Goal: Task Accomplishment & Management: Complete application form

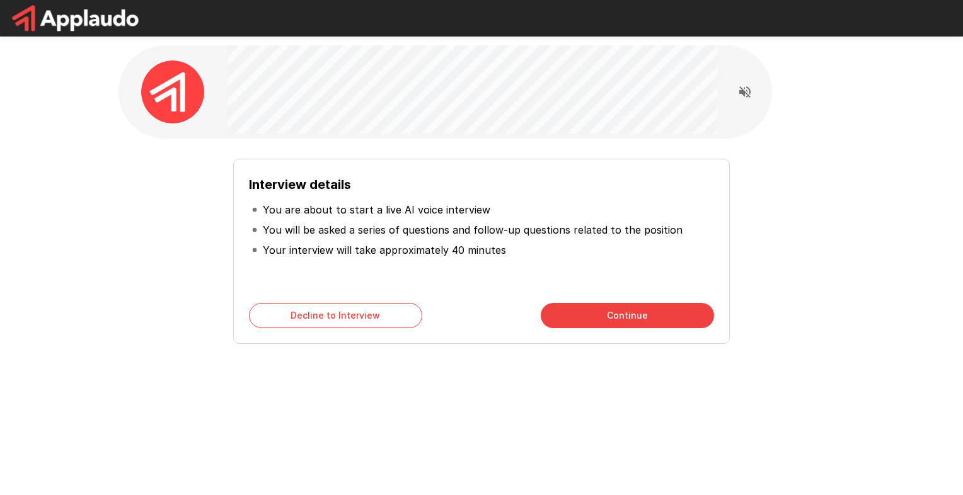
click at [608, 321] on button "Continue" at bounding box center [627, 315] width 173 height 25
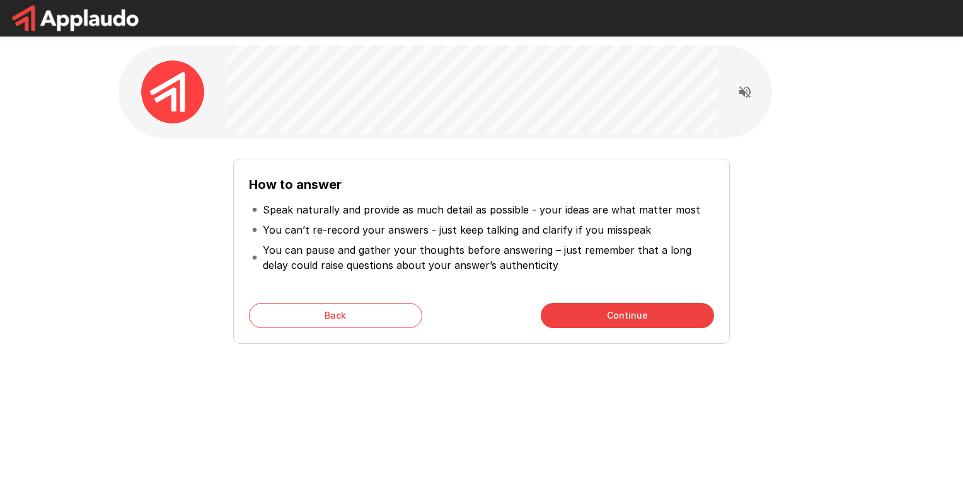
click at [627, 316] on button "Continue" at bounding box center [627, 315] width 173 height 25
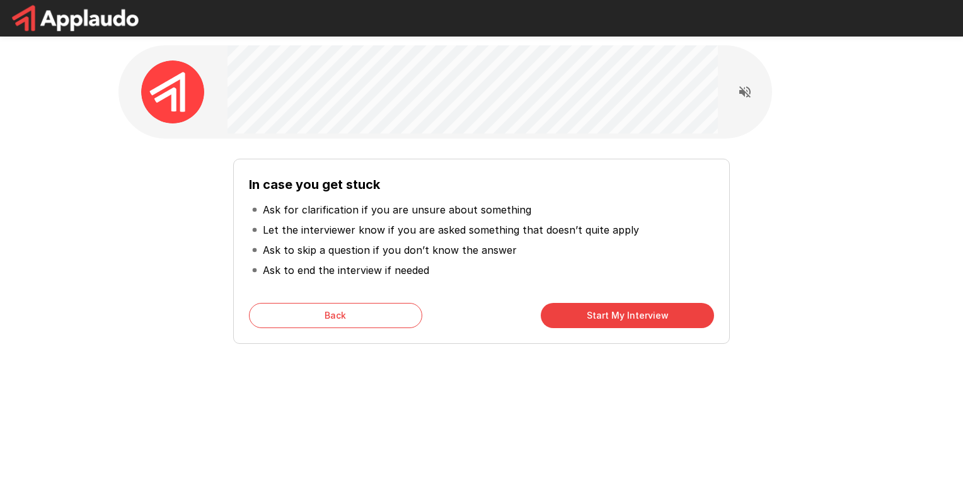
click at [618, 319] on button "Start My Interview" at bounding box center [627, 315] width 173 height 25
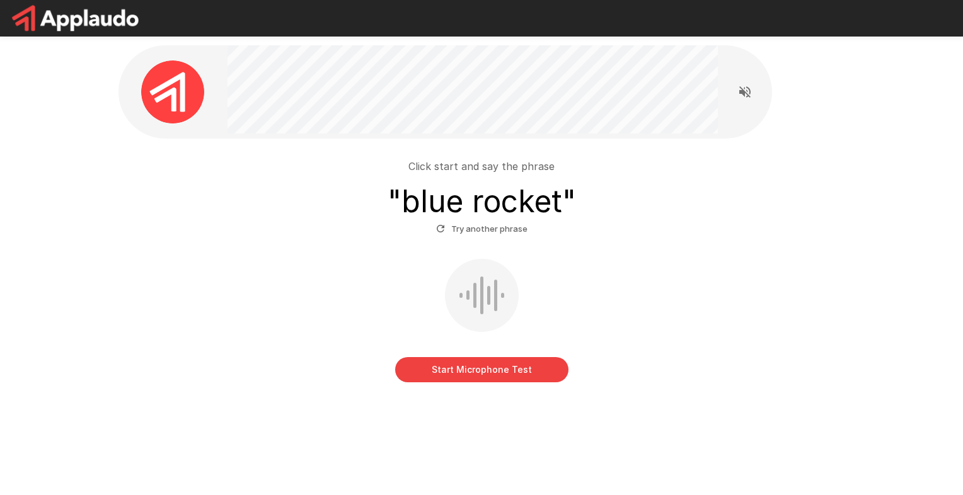
click at [502, 369] on button "Start Microphone Test" at bounding box center [481, 369] width 173 height 25
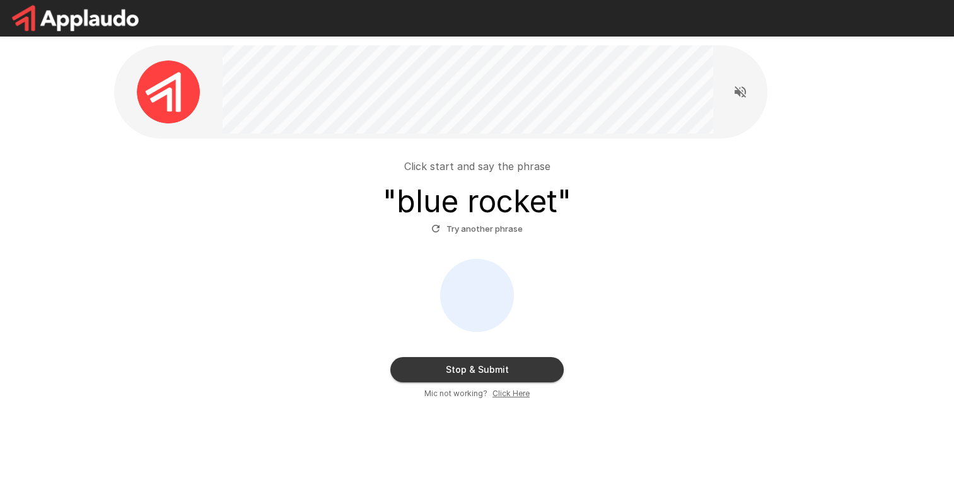
click at [509, 374] on button "Stop & Submit" at bounding box center [476, 369] width 173 height 25
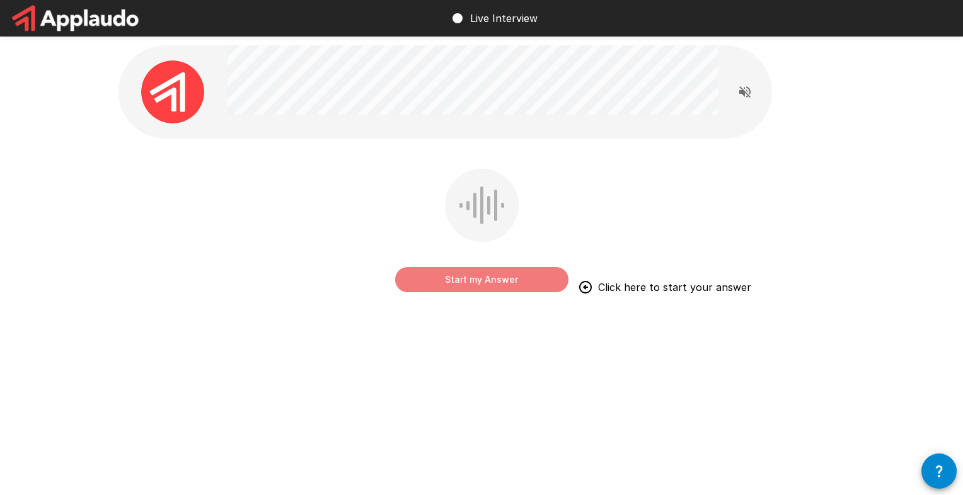
click at [494, 287] on button "Start my Answer" at bounding box center [481, 279] width 173 height 25
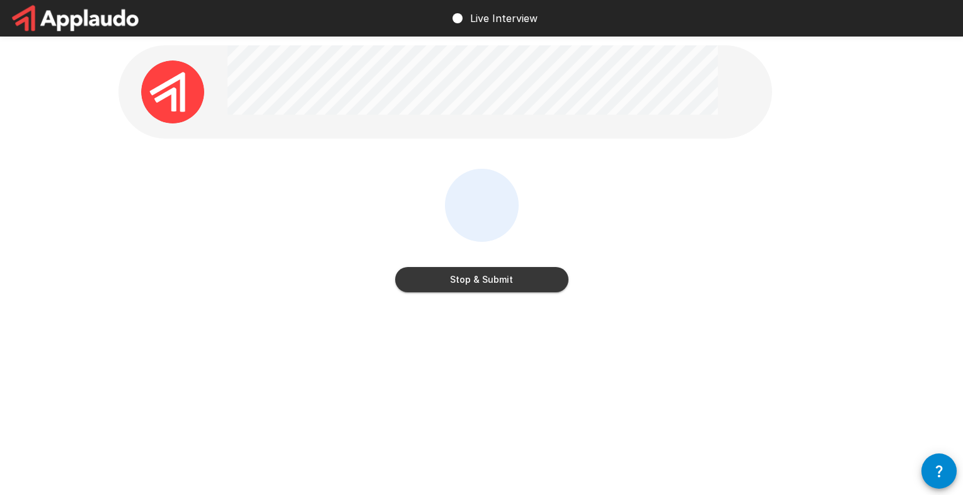
click at [477, 286] on button "Stop & Submit" at bounding box center [481, 279] width 173 height 25
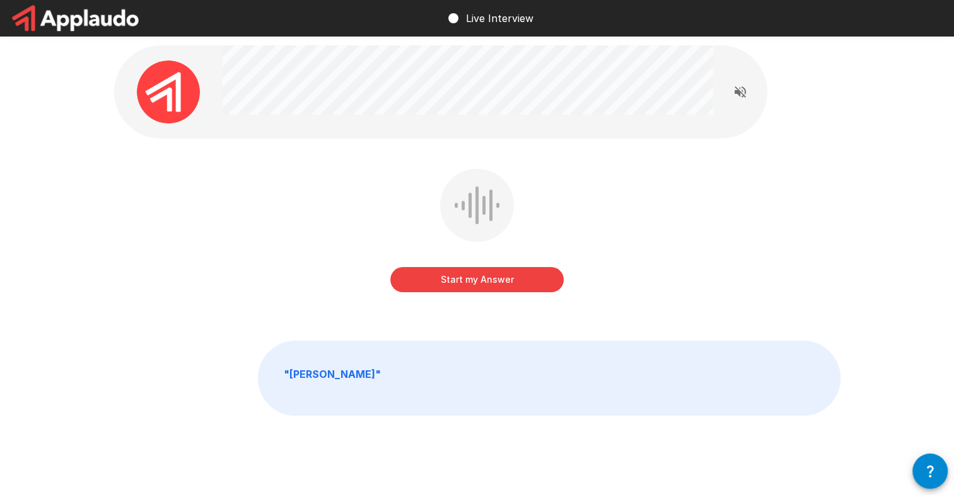
click at [514, 287] on button "Start my Answer" at bounding box center [476, 279] width 173 height 25
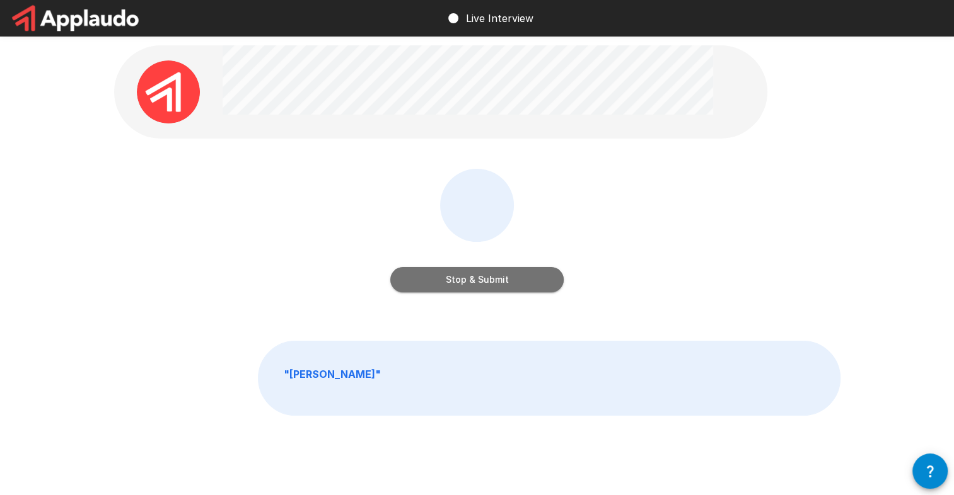
click at [514, 287] on button "Stop & Submit" at bounding box center [476, 279] width 173 height 25
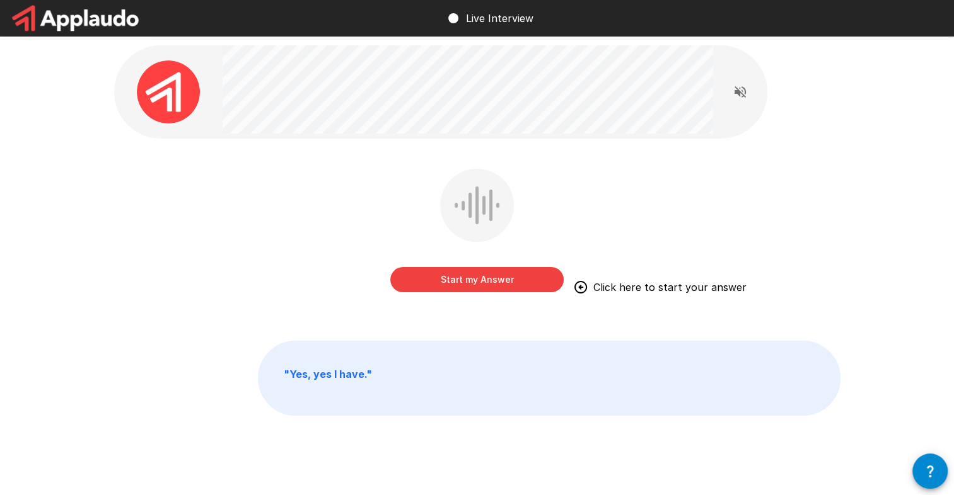
click at [501, 287] on button "Start my Answer" at bounding box center [476, 279] width 173 height 25
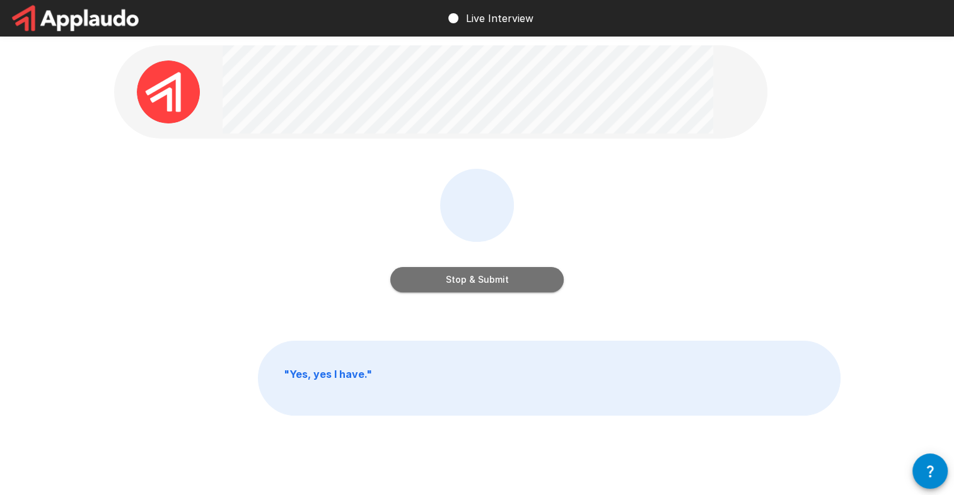
click at [504, 281] on button "Stop & Submit" at bounding box center [476, 279] width 173 height 25
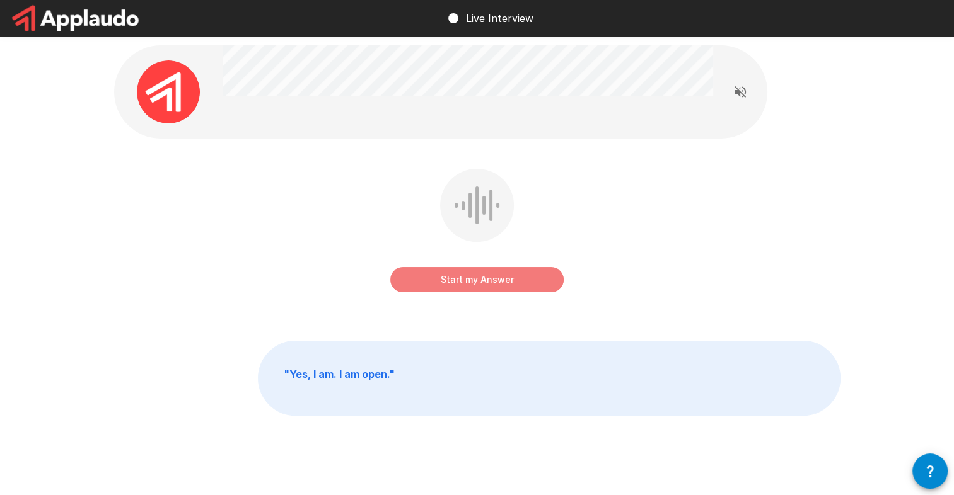
click at [502, 284] on button "Start my Answer" at bounding box center [476, 279] width 173 height 25
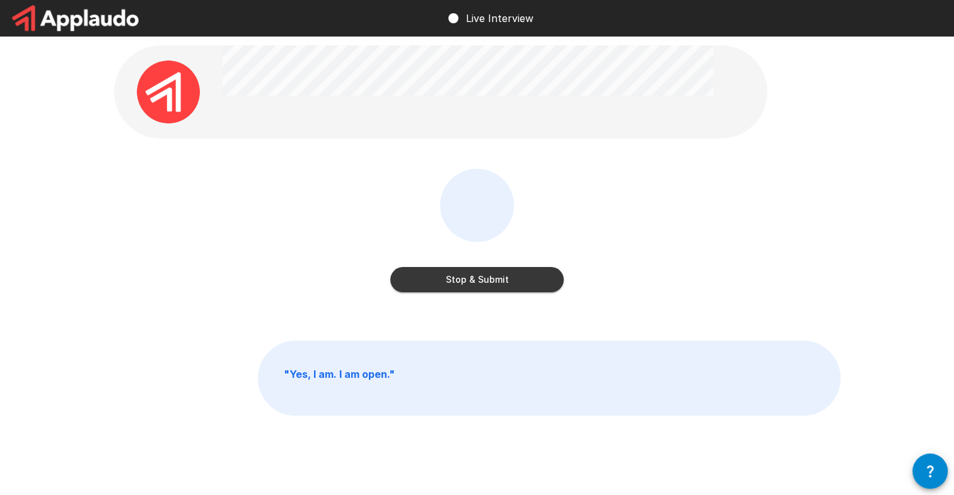
click at [540, 280] on button "Stop & Submit" at bounding box center [476, 279] width 173 height 25
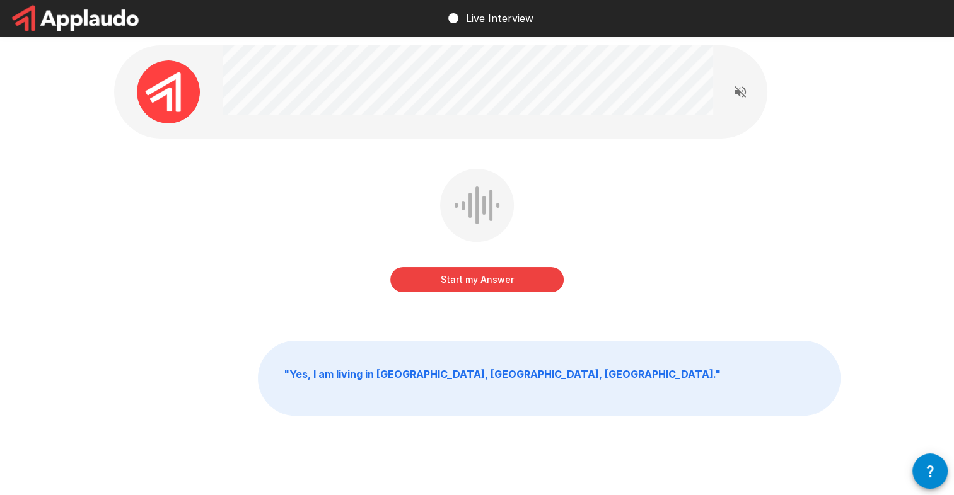
click at [536, 284] on button "Start my Answer" at bounding box center [476, 279] width 173 height 25
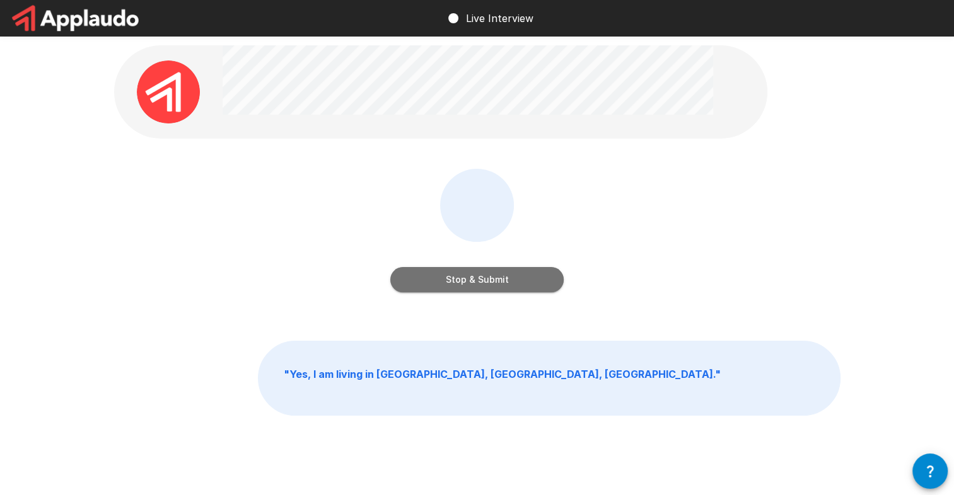
click at [542, 284] on button "Stop & Submit" at bounding box center [476, 279] width 173 height 25
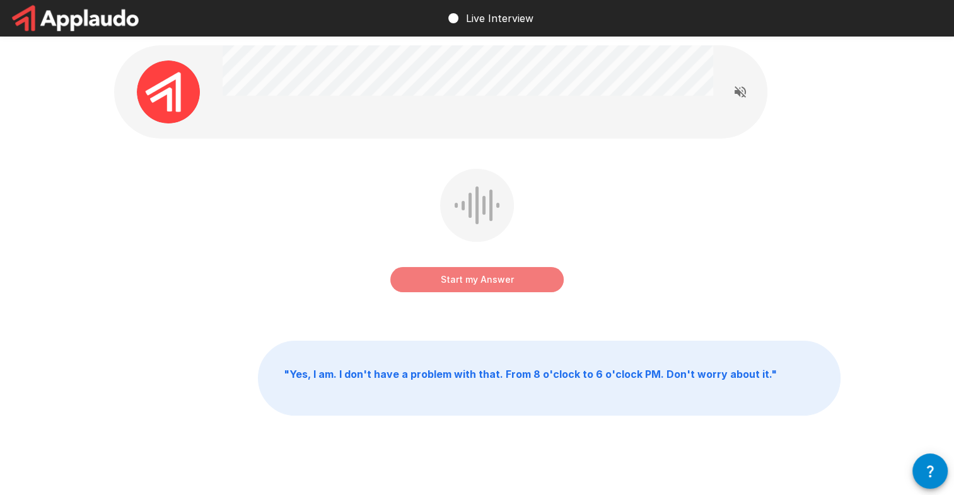
click at [547, 286] on button "Start my Answer" at bounding box center [476, 279] width 173 height 25
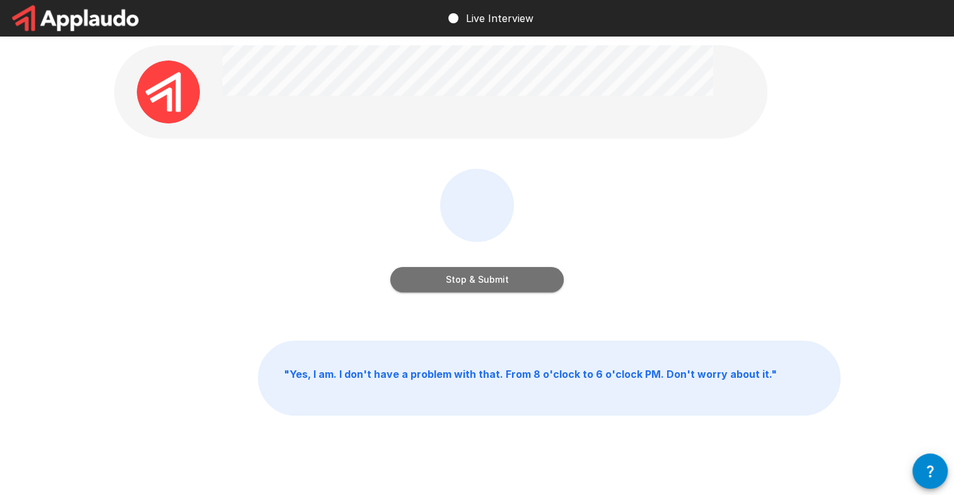
click at [518, 281] on button "Stop & Submit" at bounding box center [476, 279] width 173 height 25
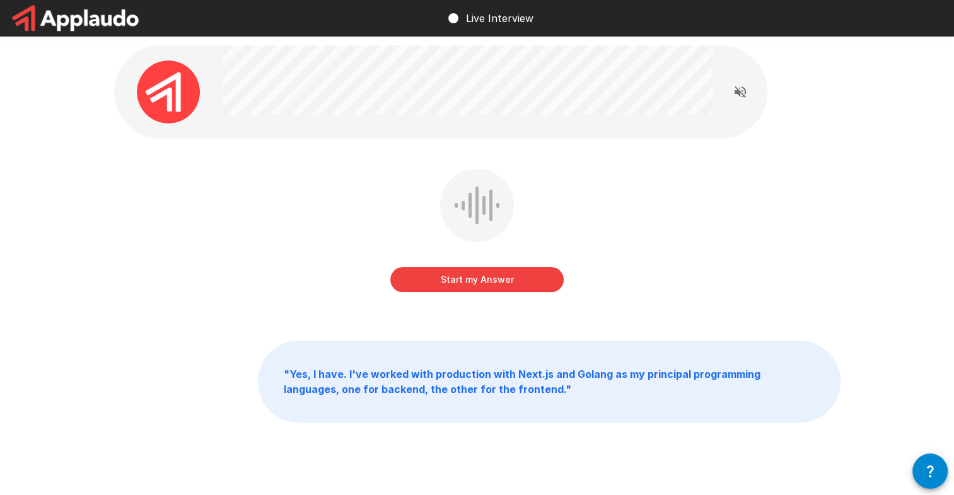
click at [547, 281] on button "Start my Answer" at bounding box center [476, 279] width 173 height 25
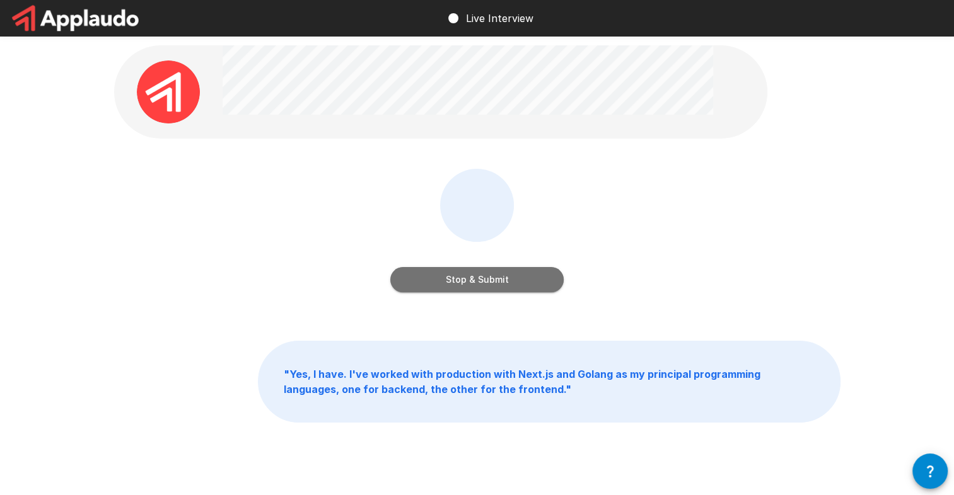
click at [530, 290] on button "Stop & Submit" at bounding box center [476, 279] width 173 height 25
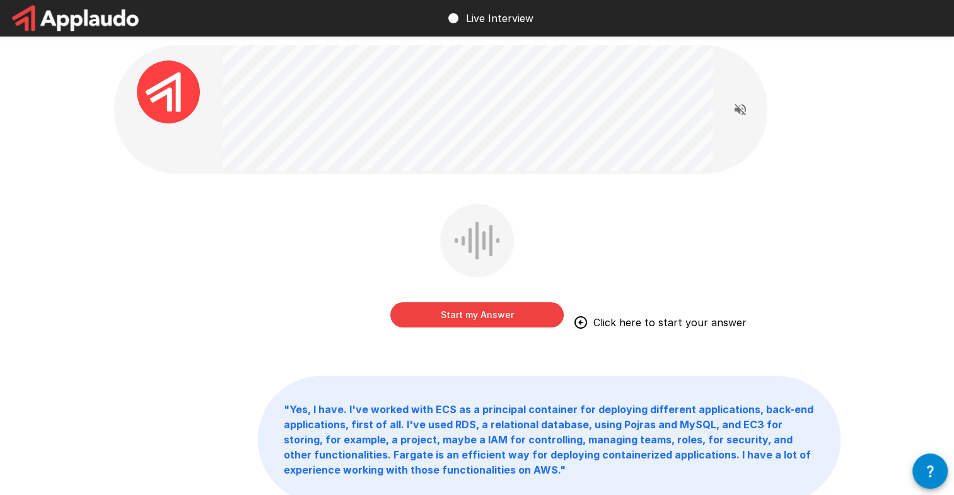
click at [523, 323] on button "Start my Answer" at bounding box center [476, 315] width 173 height 25
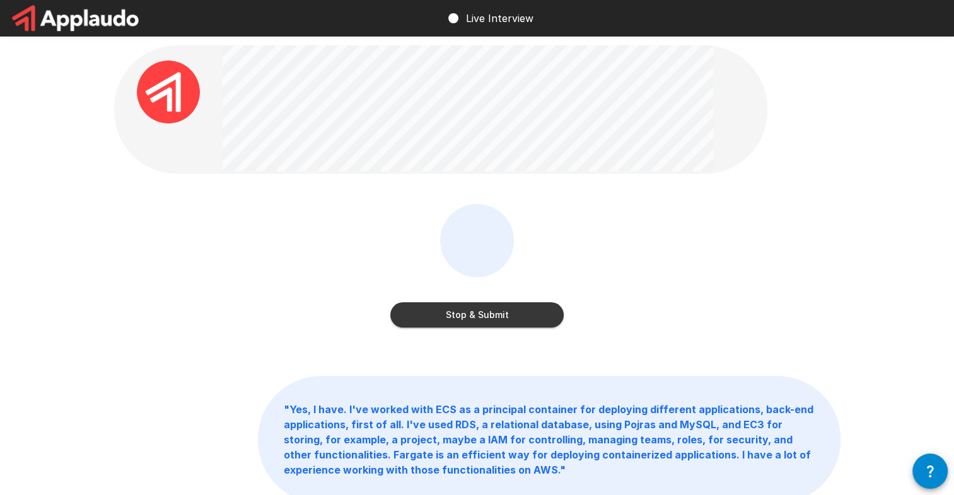
click at [532, 316] on button "Stop & Submit" at bounding box center [476, 315] width 173 height 25
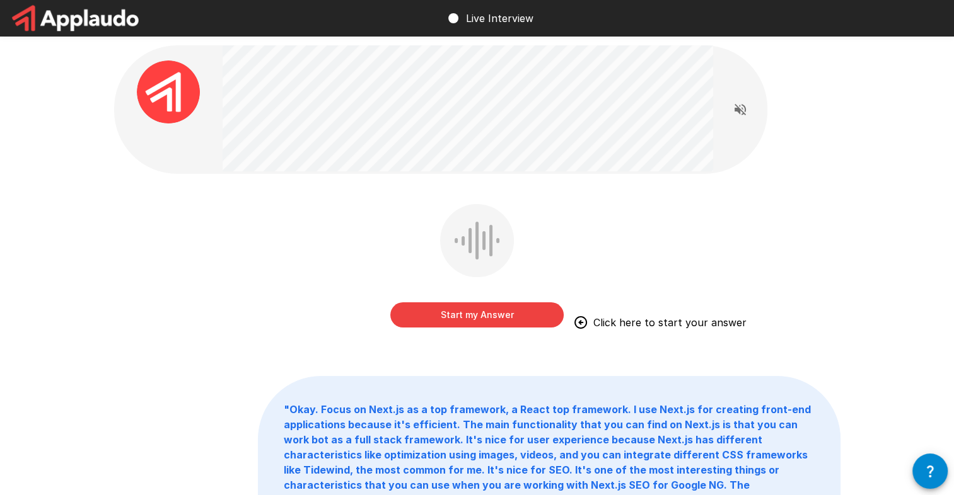
click at [540, 317] on button "Start my Answer" at bounding box center [476, 315] width 173 height 25
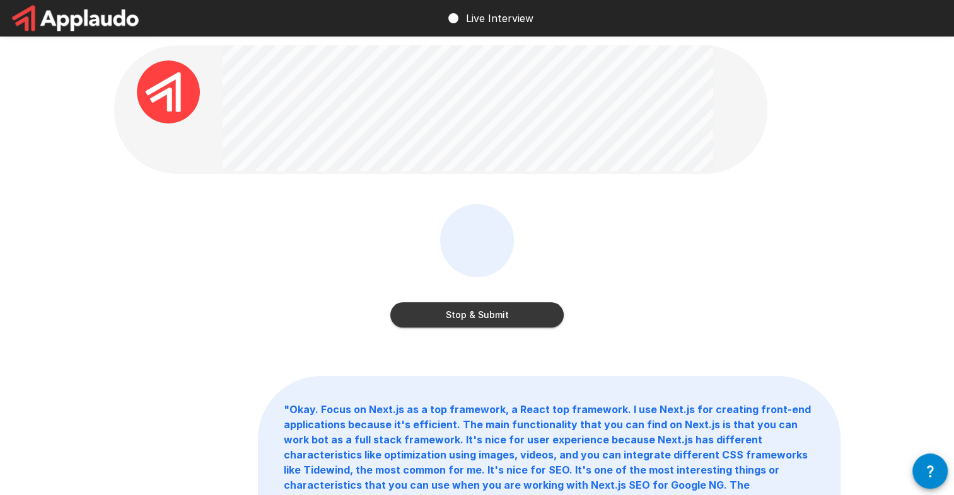
click at [537, 313] on button "Stop & Submit" at bounding box center [476, 315] width 173 height 25
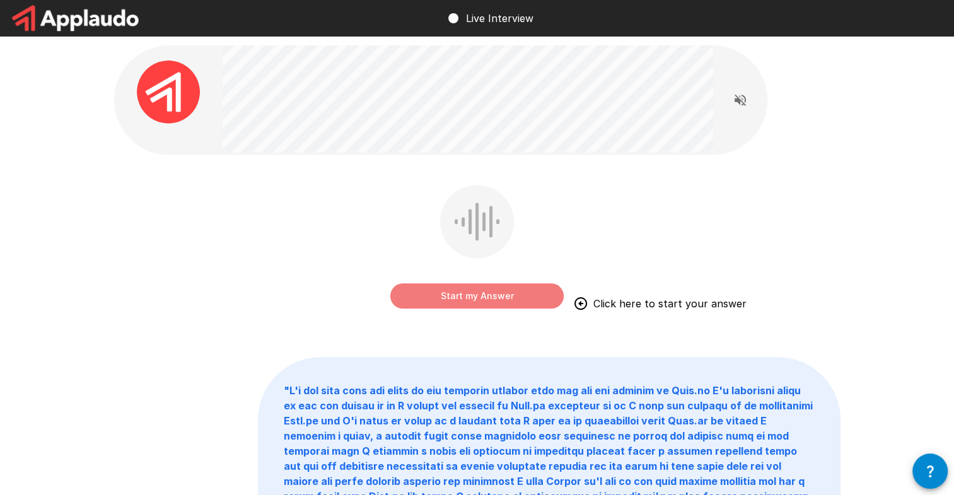
click at [524, 294] on button "Start my Answer" at bounding box center [476, 296] width 173 height 25
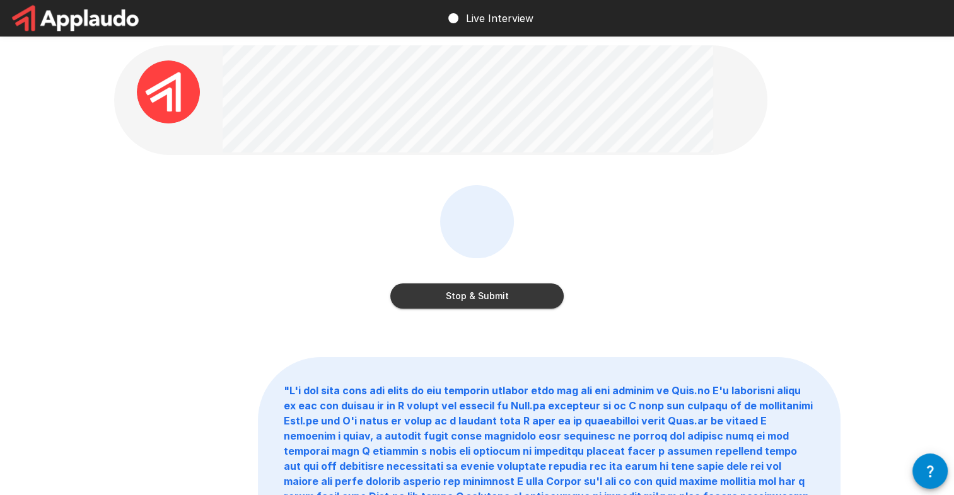
click at [446, 296] on button "Stop & Submit" at bounding box center [476, 296] width 173 height 25
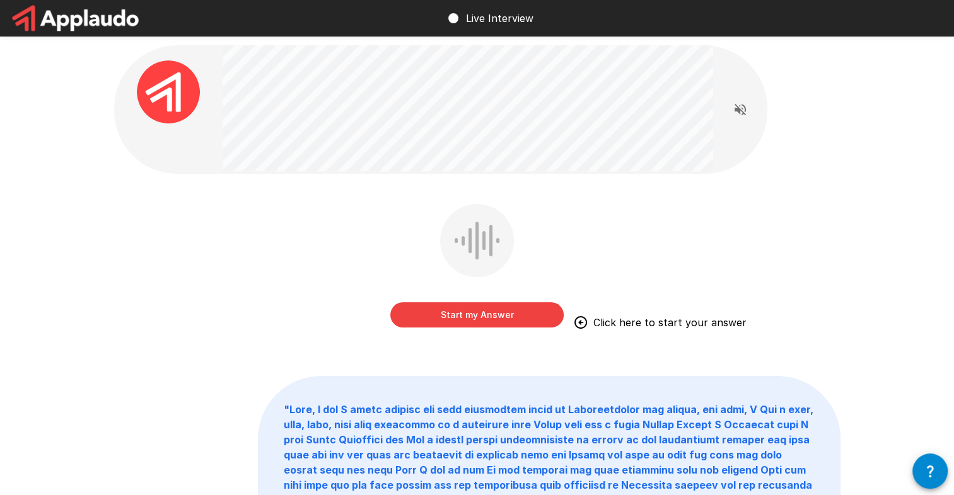
click at [497, 321] on button "Start my Answer" at bounding box center [476, 315] width 173 height 25
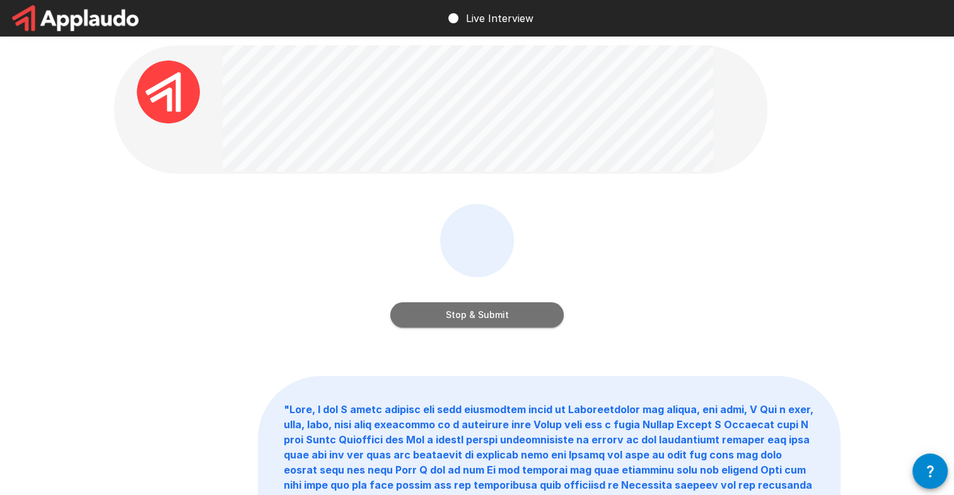
click at [549, 315] on button "Stop & Submit" at bounding box center [476, 315] width 173 height 25
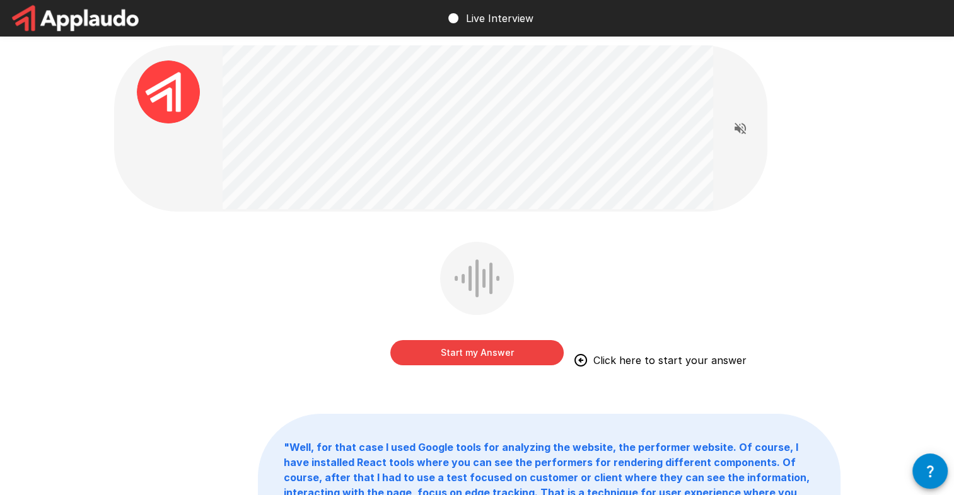
click at [419, 355] on button "Start my Answer" at bounding box center [476, 352] width 173 height 25
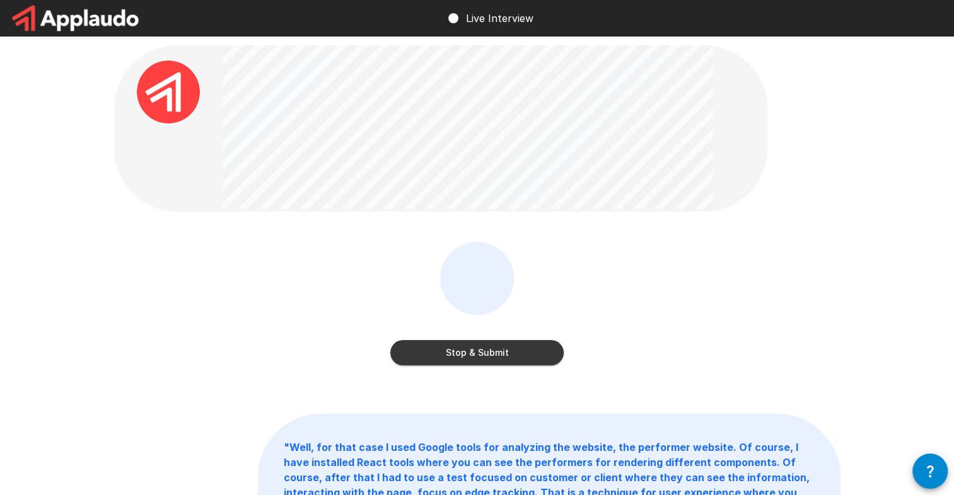
click at [535, 359] on button "Stop & Submit" at bounding box center [476, 352] width 173 height 25
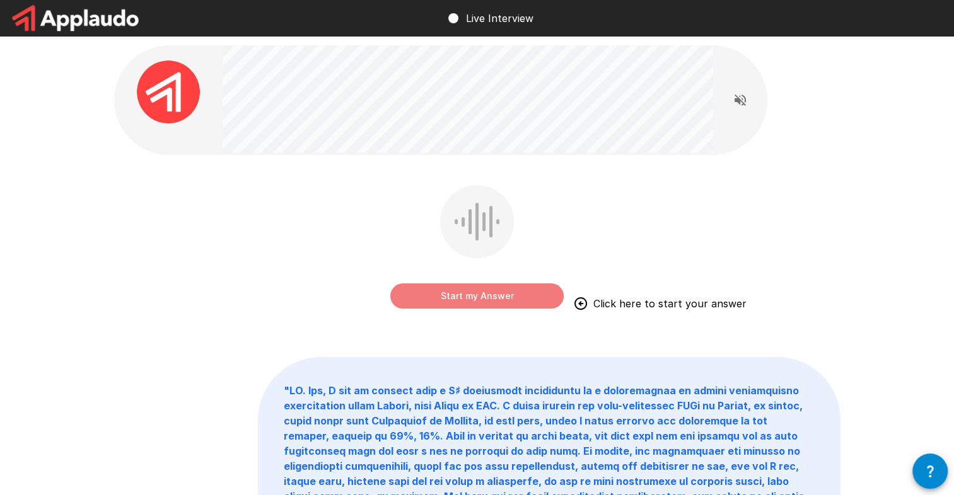
click at [522, 293] on button "Start my Answer" at bounding box center [476, 296] width 173 height 25
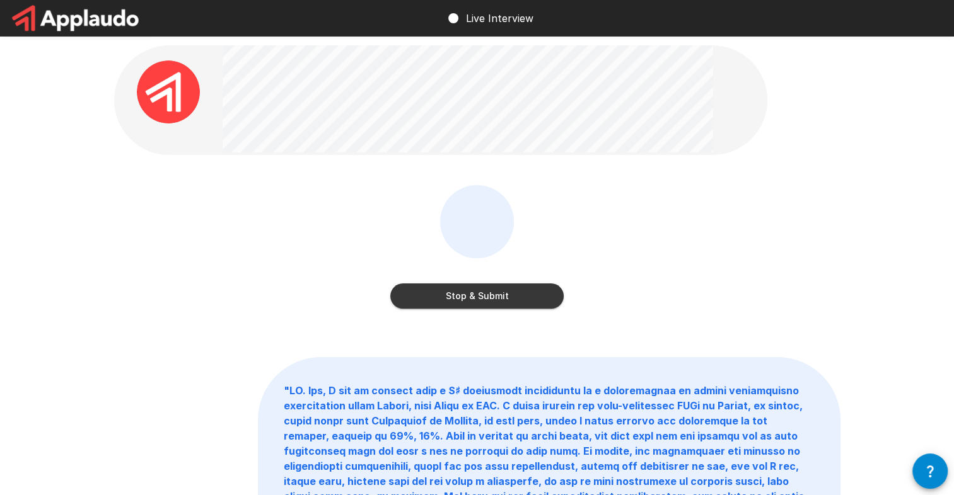
click at [528, 301] on button "Stop & Submit" at bounding box center [476, 296] width 173 height 25
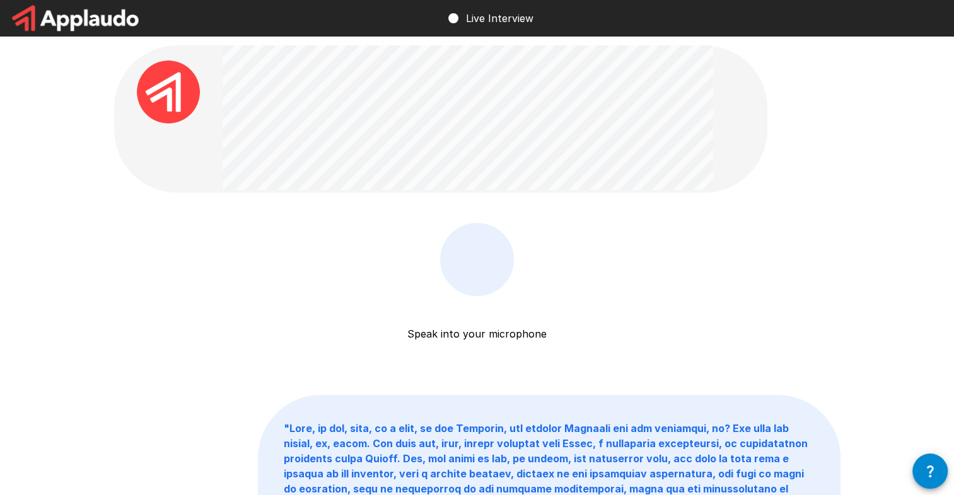
click at [488, 269] on div at bounding box center [477, 260] width 49 height 38
click at [451, 291] on div "Speak into your microphone Stop & Submit" at bounding box center [476, 310] width 173 height 174
drag, startPoint x: 451, startPoint y: 291, endPoint x: 565, endPoint y: 275, distance: 115.1
click at [565, 275] on div "Speak into your microphone Stop & Submit" at bounding box center [477, 294] width 726 height 142
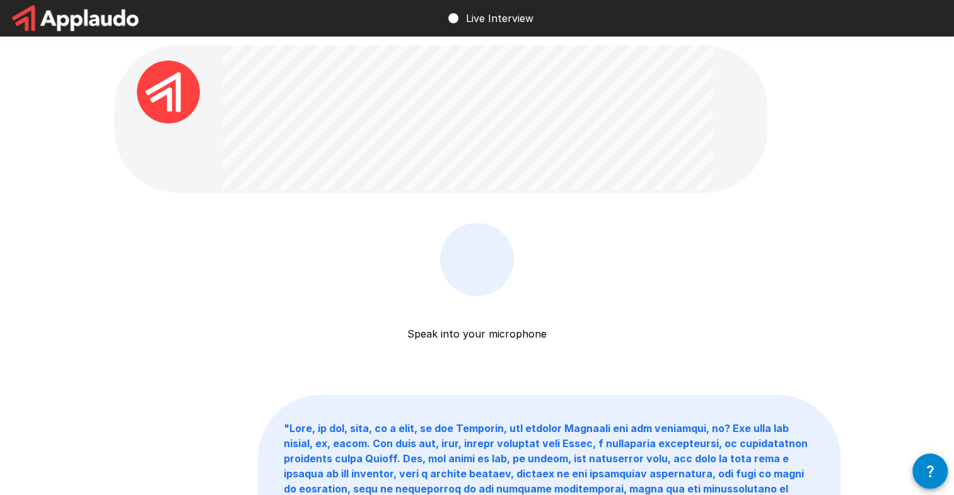
click at [455, 21] on circle at bounding box center [453, 18] width 10 height 10
drag, startPoint x: 478, startPoint y: 267, endPoint x: 576, endPoint y: 306, distance: 105.2
click at [580, 304] on div "Speak into your microphone Stop & Submit" at bounding box center [477, 294] width 726 height 142
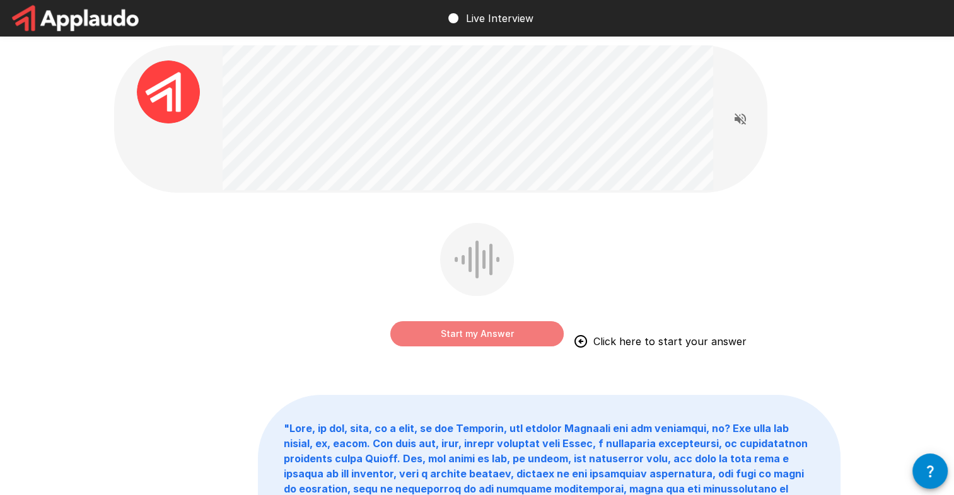
click at [535, 340] on button "Start my Answer" at bounding box center [476, 333] width 173 height 25
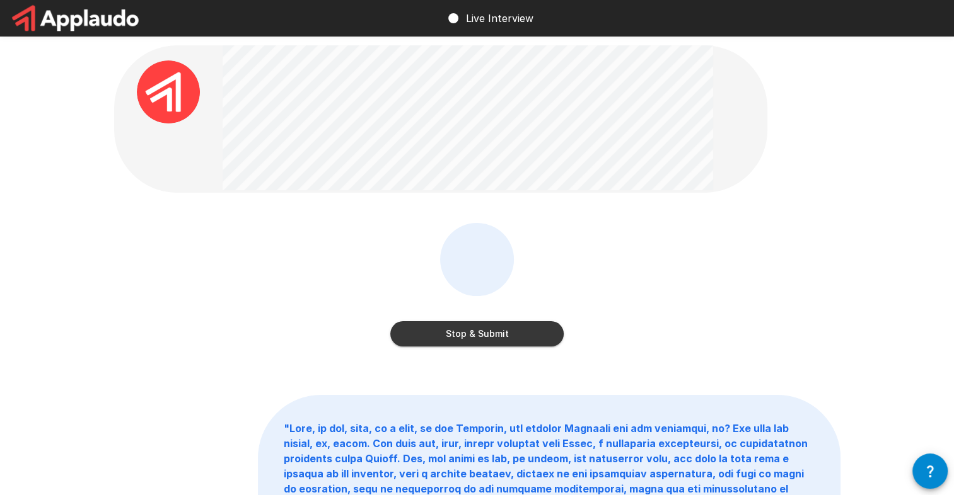
click at [535, 334] on button "Stop & Submit" at bounding box center [476, 333] width 173 height 25
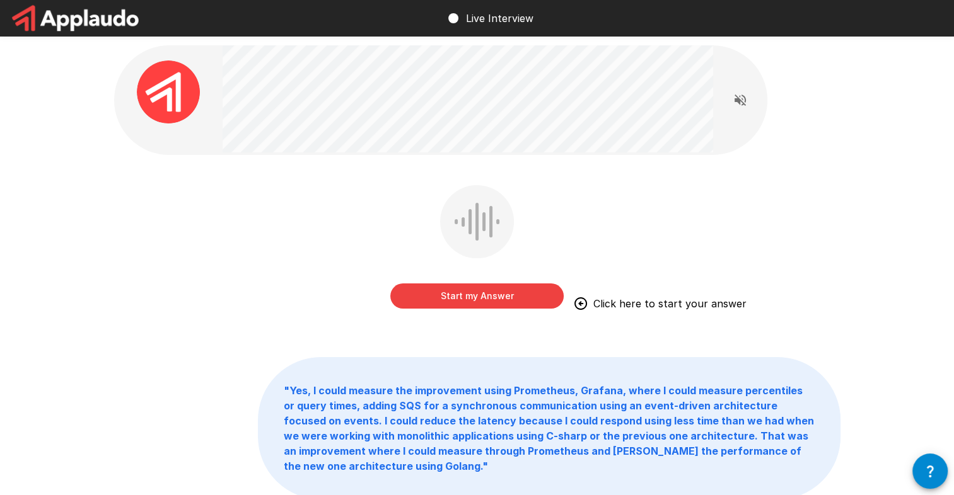
click at [486, 291] on button "Start my Answer" at bounding box center [476, 296] width 173 height 25
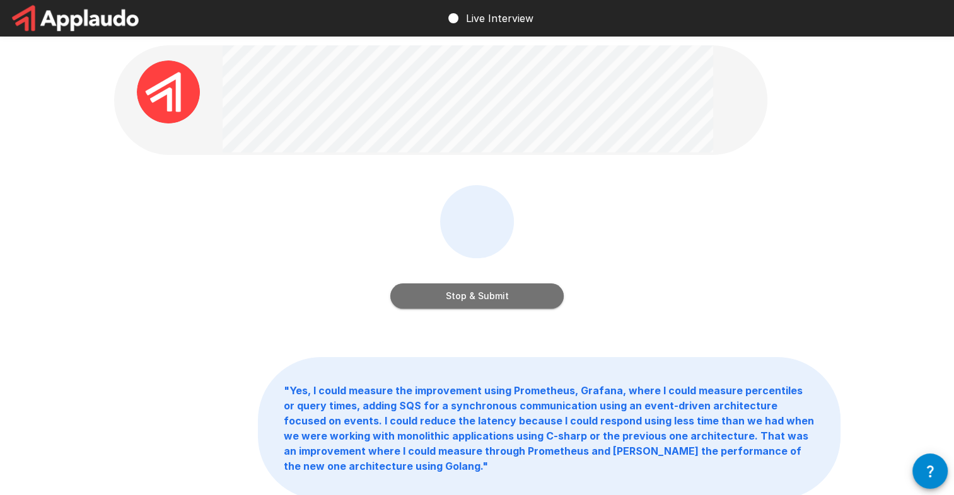
click at [521, 290] on button "Stop & Submit" at bounding box center [476, 296] width 173 height 25
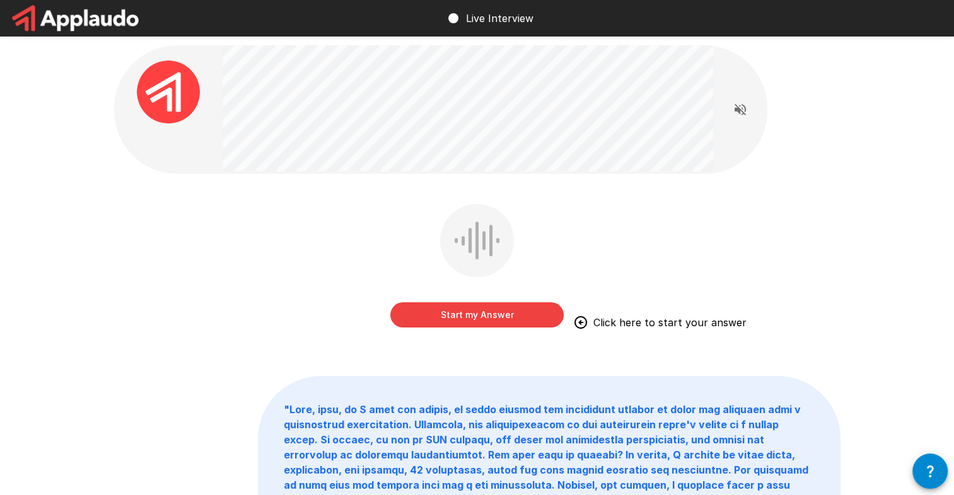
click at [536, 318] on button "Start my Answer" at bounding box center [476, 315] width 173 height 25
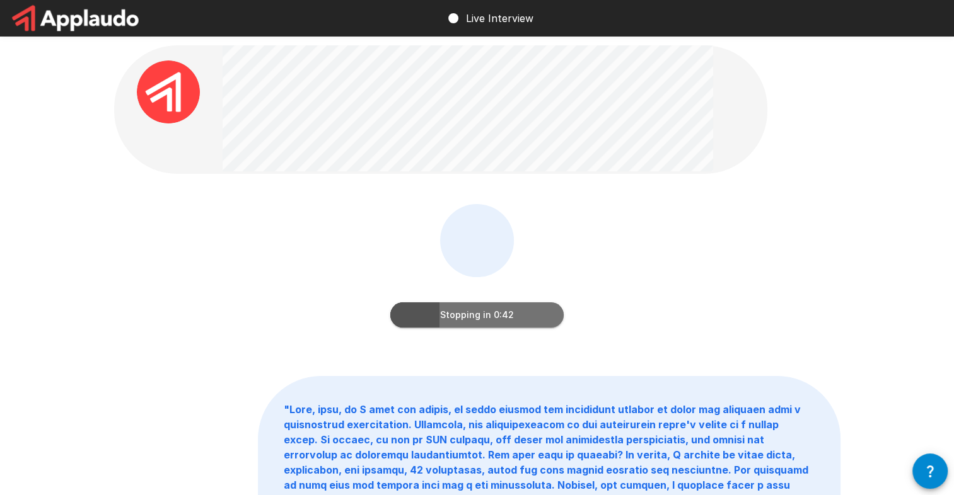
click at [547, 311] on button "Stopping in 0:42" at bounding box center [476, 315] width 173 height 25
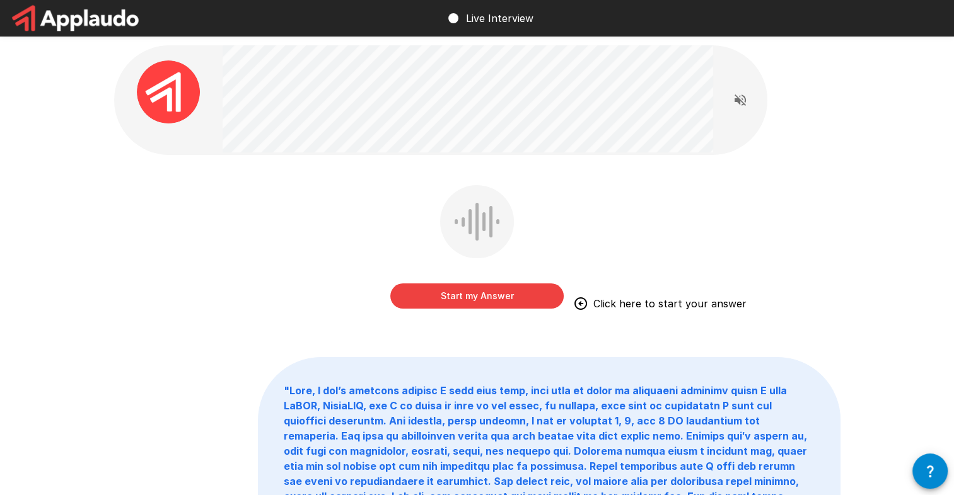
click at [498, 291] on button "Start my Answer" at bounding box center [476, 296] width 173 height 25
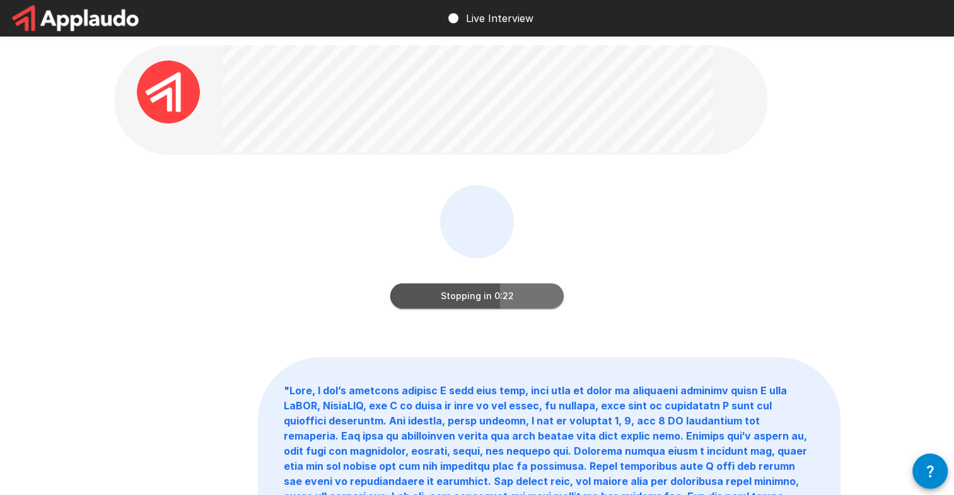
click at [542, 300] on button "Stopping in 0:22" at bounding box center [476, 296] width 173 height 25
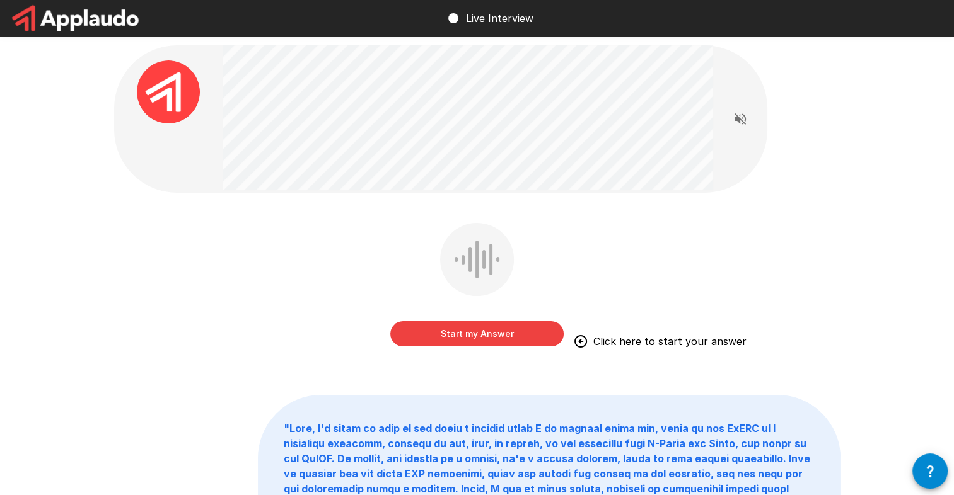
click at [512, 330] on button "Start my Answer" at bounding box center [476, 333] width 173 height 25
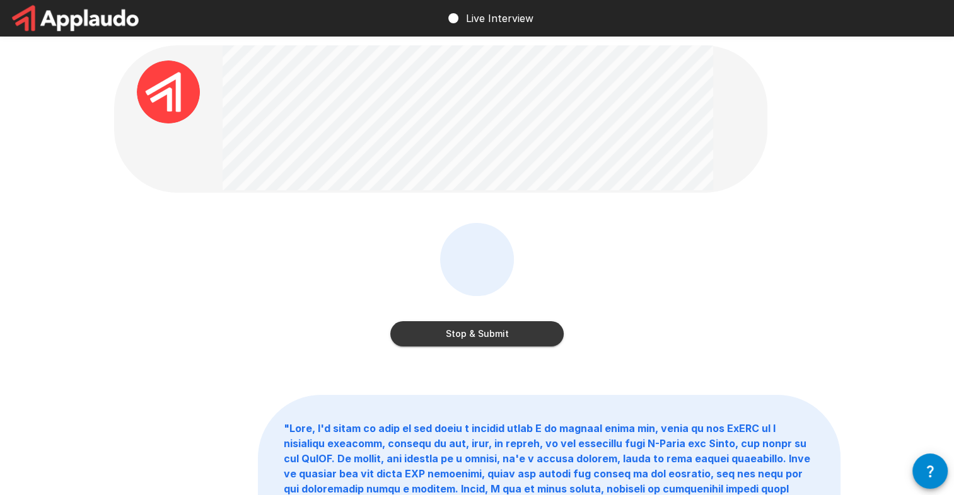
click at [547, 332] on button "Stop & Submit" at bounding box center [476, 333] width 173 height 25
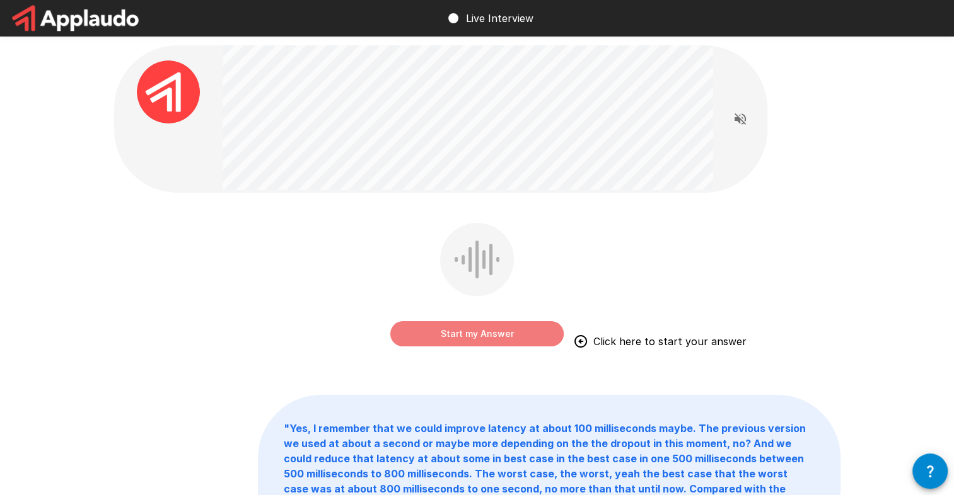
click at [509, 331] on button "Start my Answer" at bounding box center [476, 333] width 173 height 25
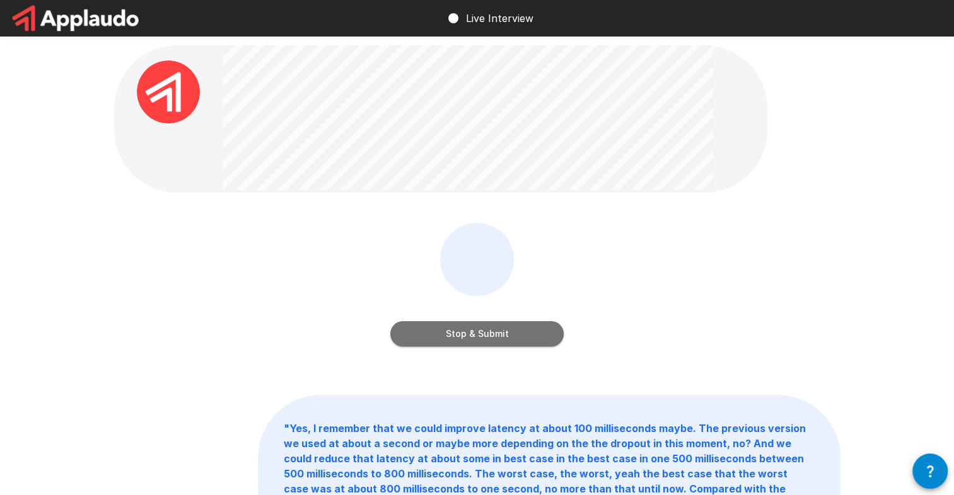
click at [546, 327] on button "Stop & Submit" at bounding box center [476, 333] width 173 height 25
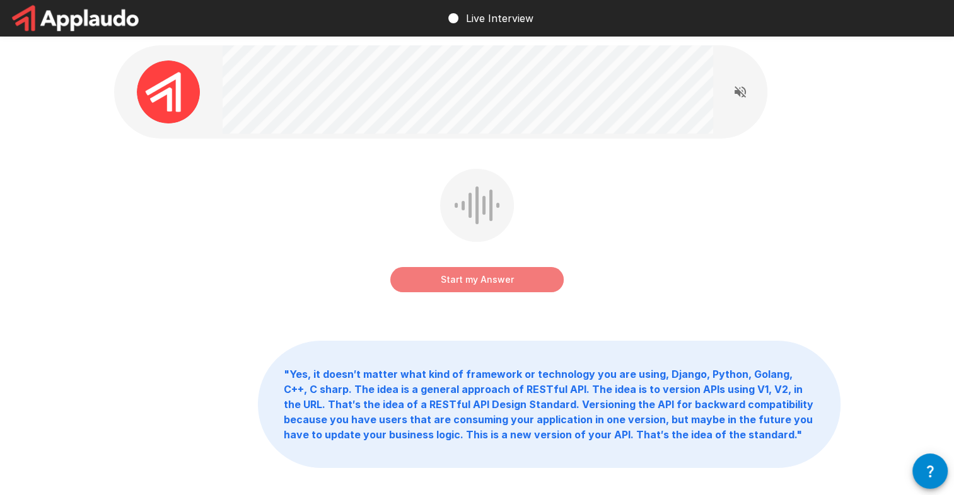
click at [519, 275] on button "Start my Answer" at bounding box center [476, 279] width 173 height 25
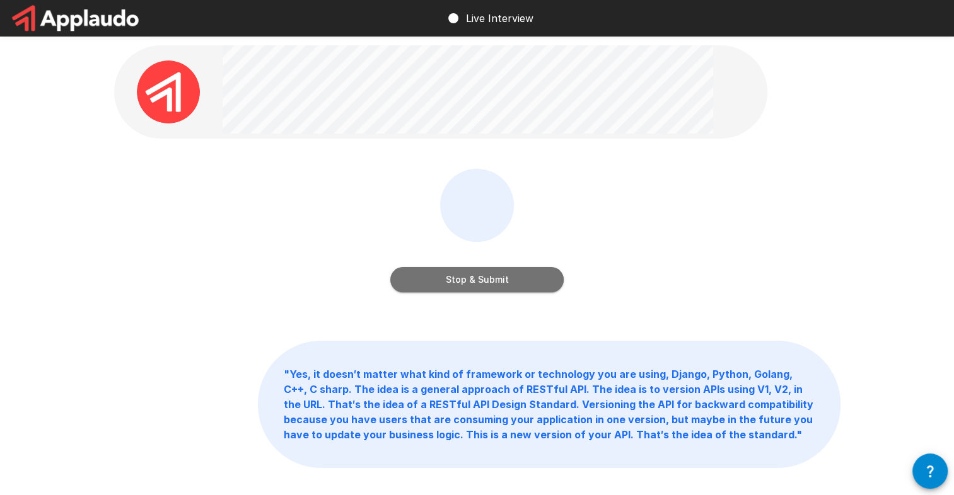
click at [509, 279] on button "Stop & Submit" at bounding box center [476, 279] width 173 height 25
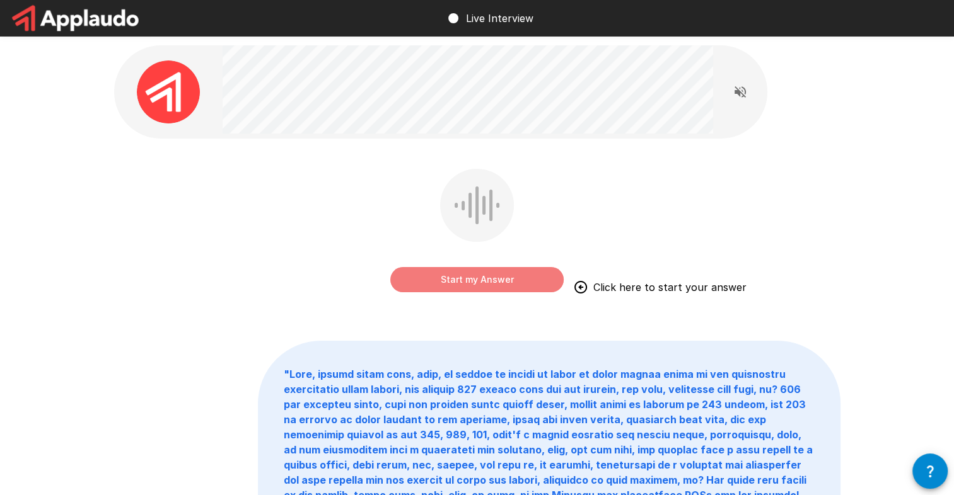
click at [550, 284] on button "Start my Answer" at bounding box center [476, 279] width 173 height 25
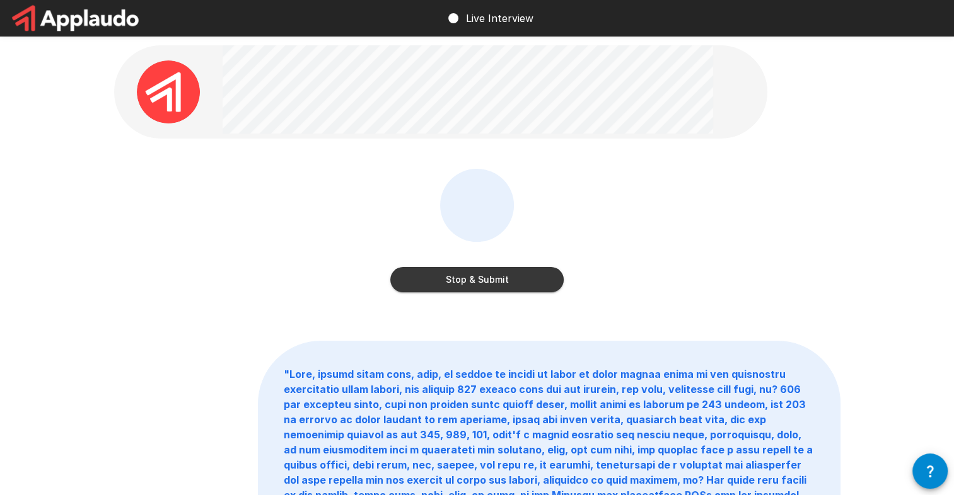
click at [514, 284] on button "Stop & Submit" at bounding box center [476, 279] width 173 height 25
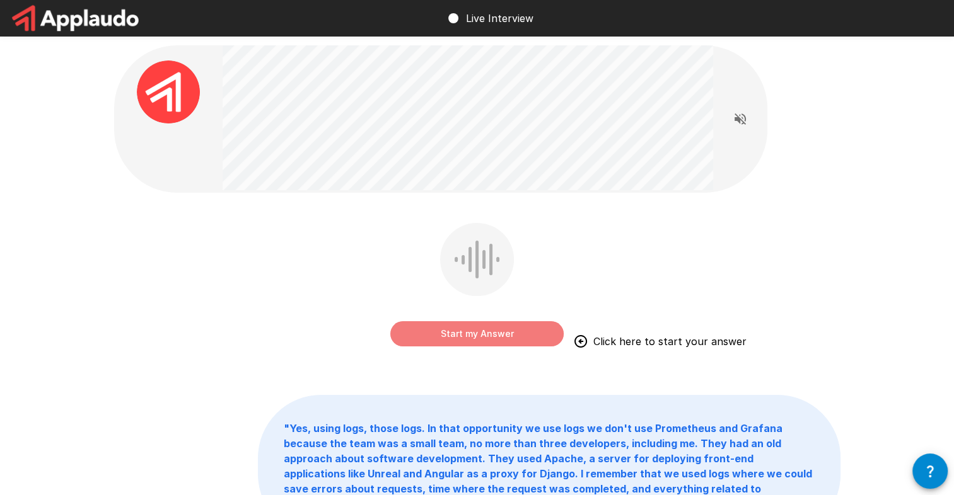
click at [535, 339] on button "Start my Answer" at bounding box center [476, 333] width 173 height 25
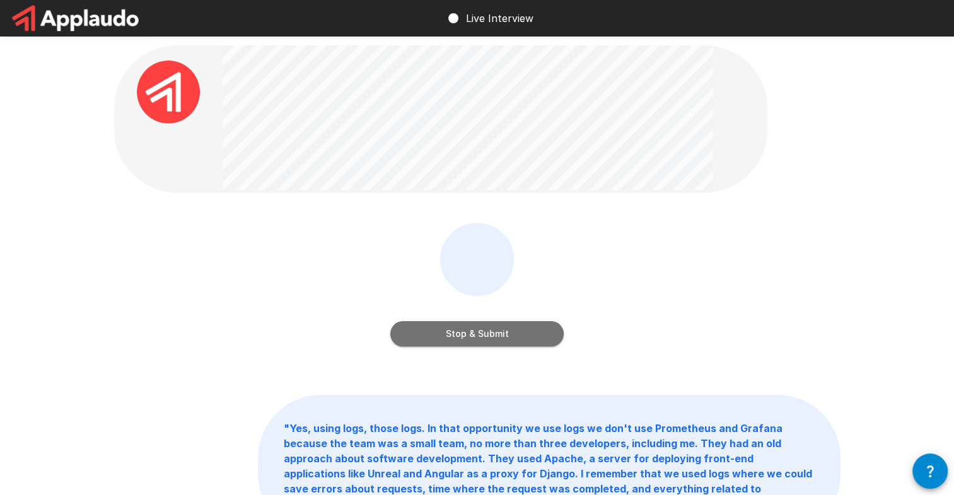
click at [527, 333] on button "Stop & Submit" at bounding box center [476, 333] width 173 height 25
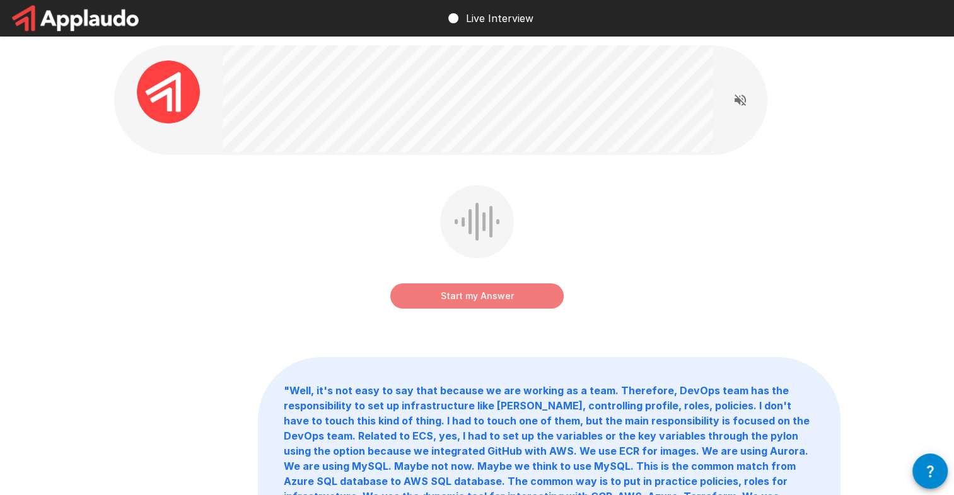
click at [535, 301] on button "Start my Answer" at bounding box center [476, 296] width 173 height 25
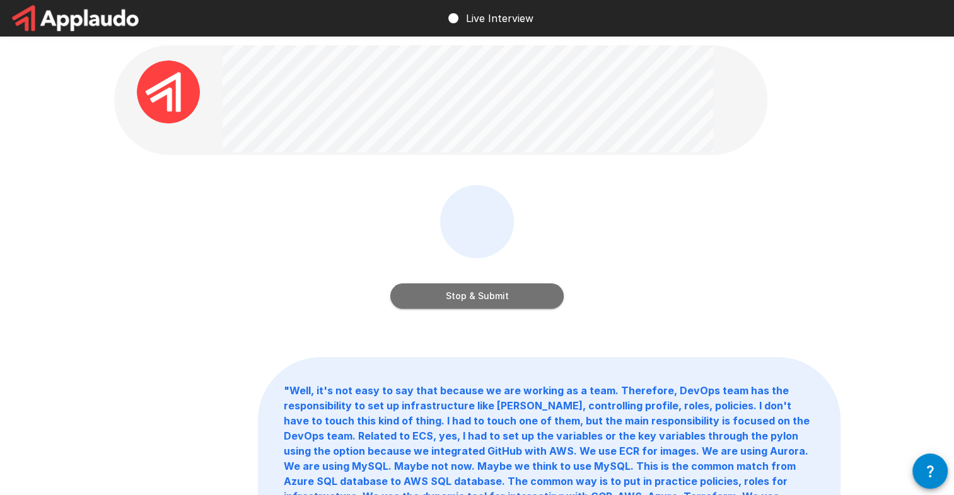
click at [544, 295] on button "Stop & Submit" at bounding box center [476, 296] width 173 height 25
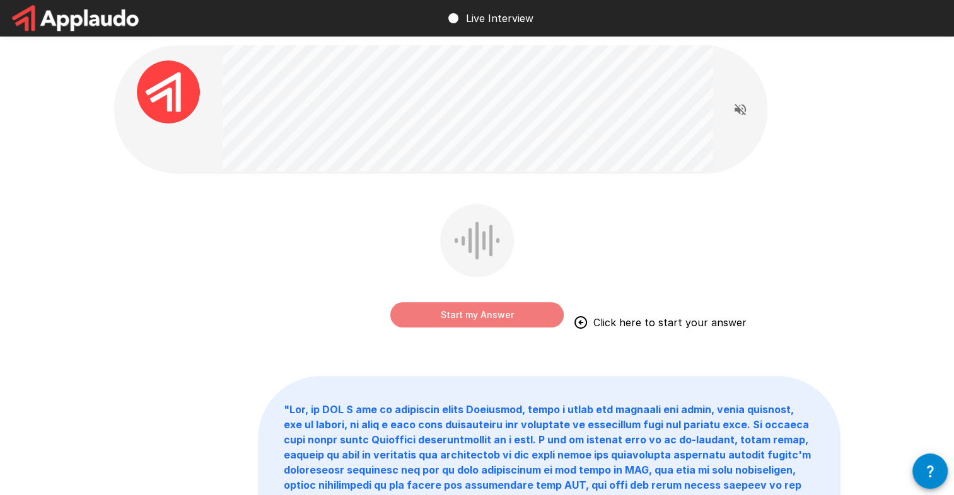
click at [521, 303] on button "Start my Answer" at bounding box center [476, 315] width 173 height 25
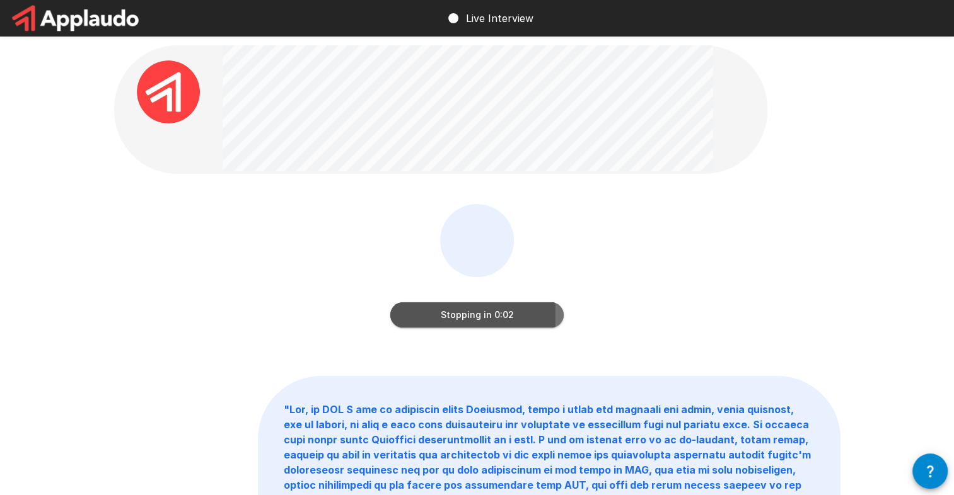
click at [535, 319] on button "Stopping in 0:02" at bounding box center [476, 315] width 173 height 25
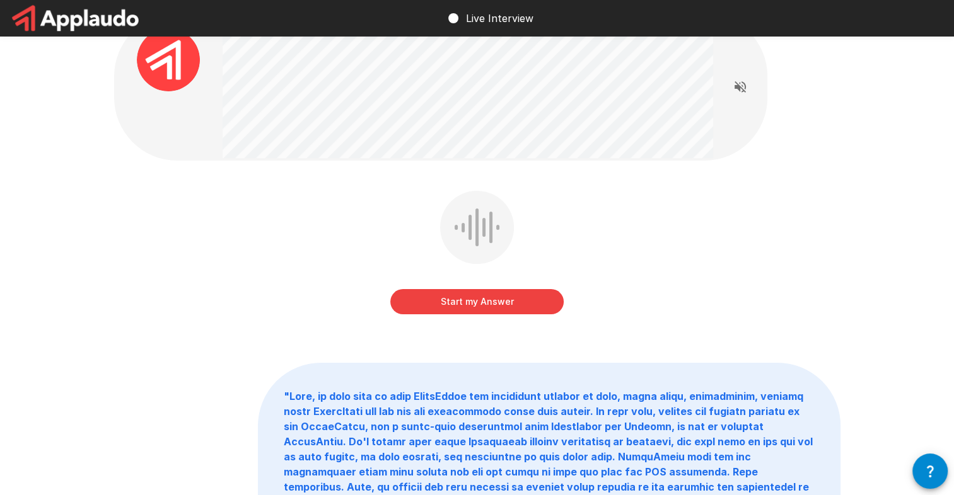
scroll to position [84, 0]
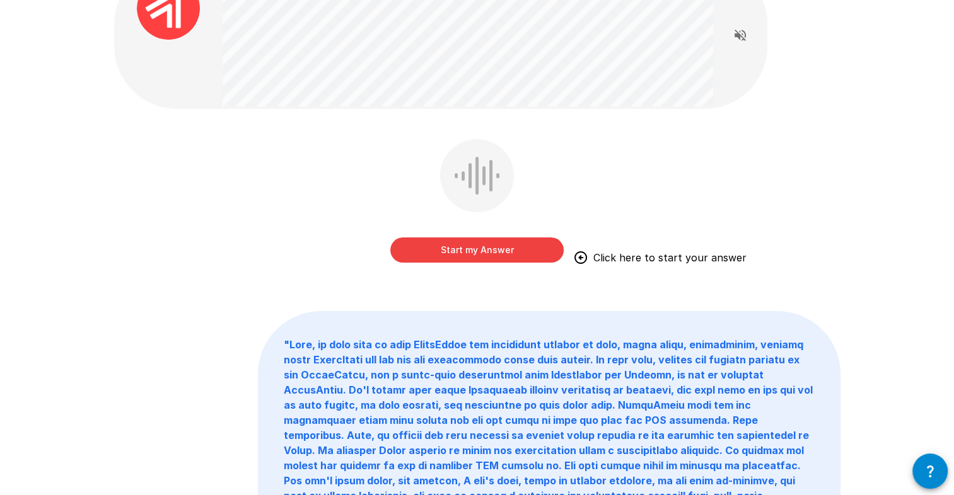
click at [551, 254] on button "Start my Answer" at bounding box center [476, 250] width 173 height 25
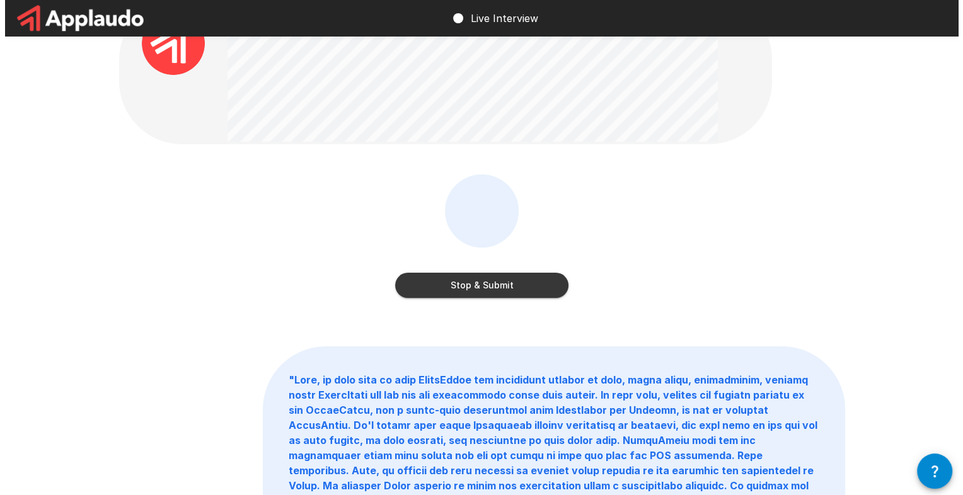
scroll to position [0, 0]
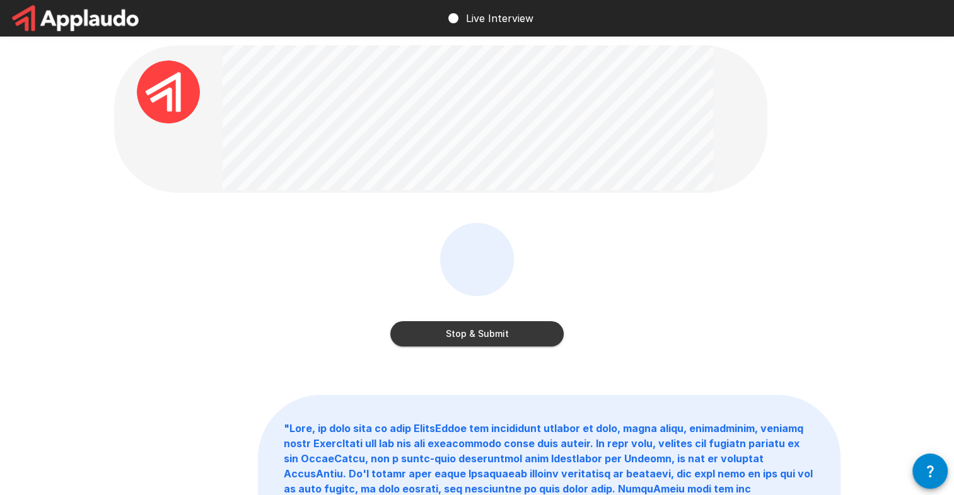
click at [540, 344] on button "Stop & Submit" at bounding box center [476, 333] width 173 height 25
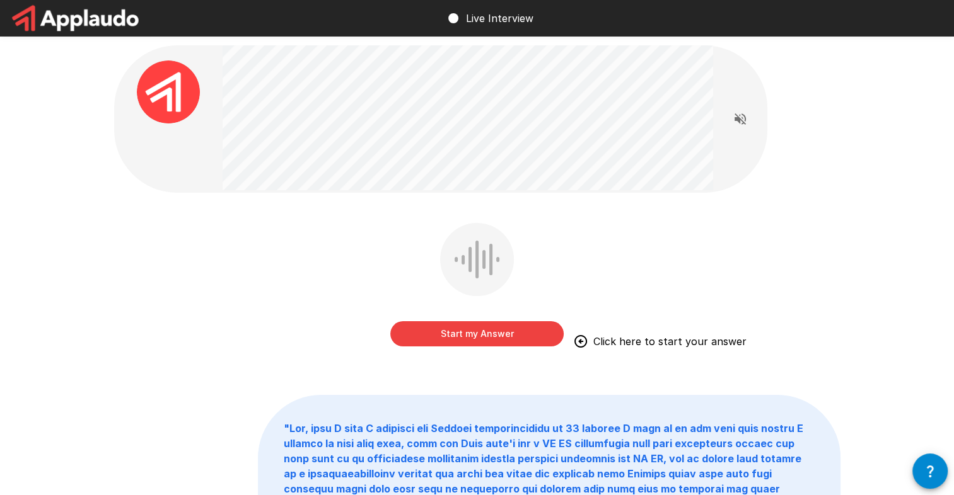
click at [517, 346] on button "Start my Answer" at bounding box center [476, 333] width 173 height 25
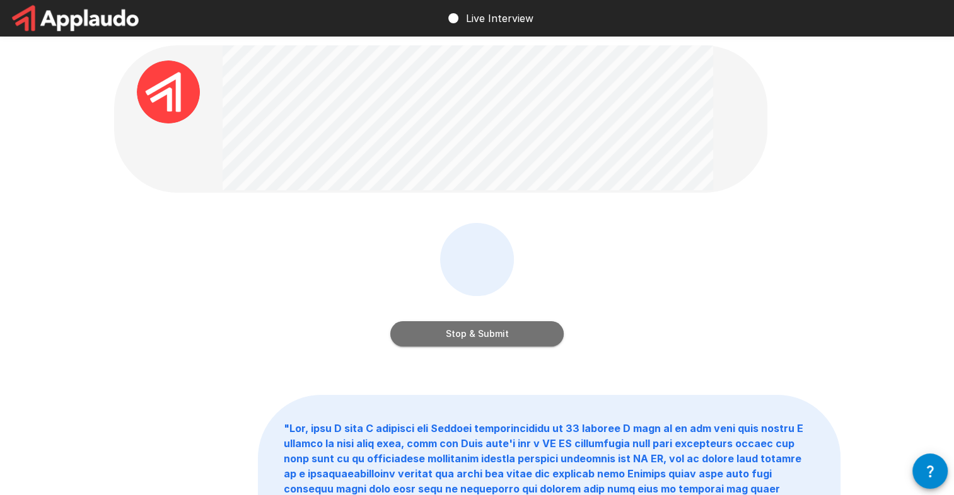
click at [546, 335] on button "Stop & Submit" at bounding box center [476, 333] width 173 height 25
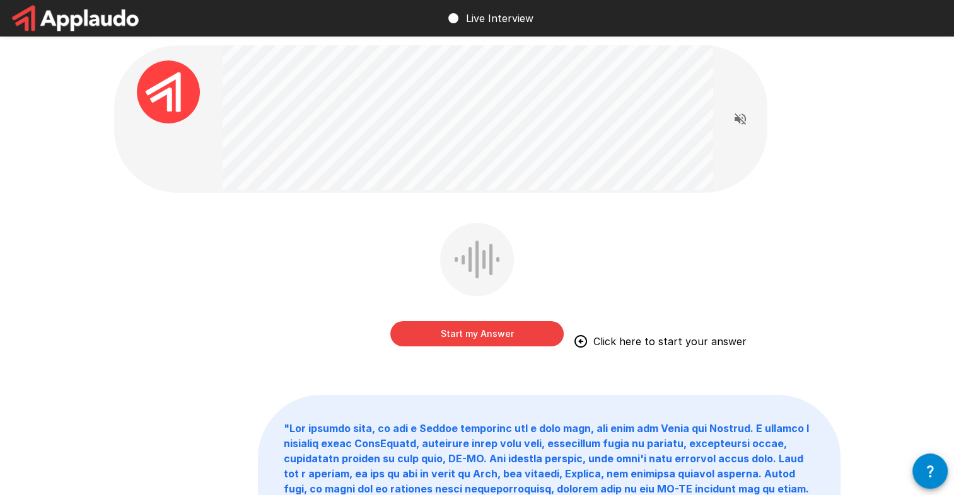
click at [465, 332] on button "Start my Answer" at bounding box center [476, 333] width 173 height 25
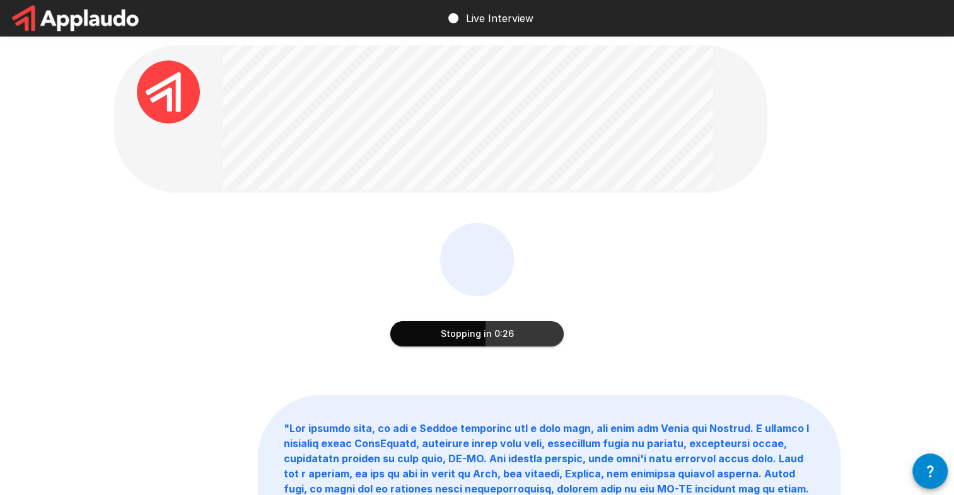
click at [542, 333] on button "Stopping in 0:26" at bounding box center [476, 333] width 173 height 25
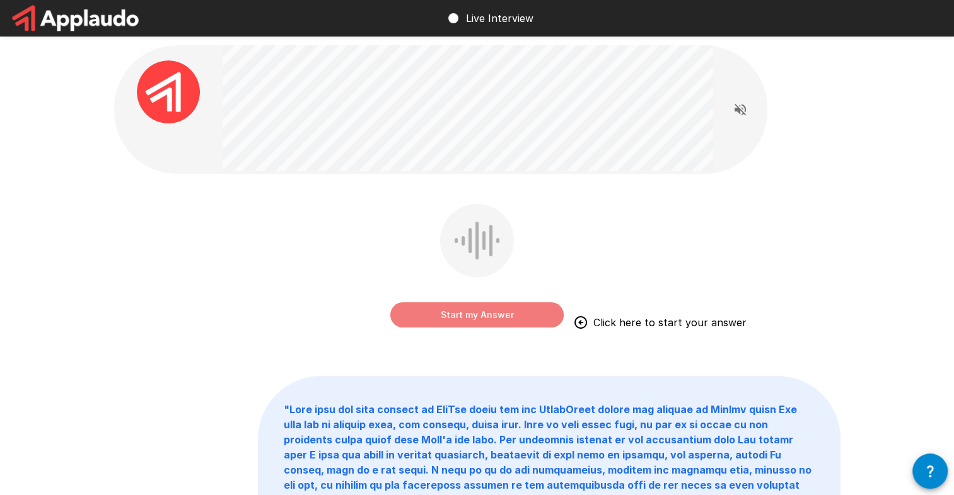
click at [472, 318] on button "Start my Answer" at bounding box center [476, 315] width 173 height 25
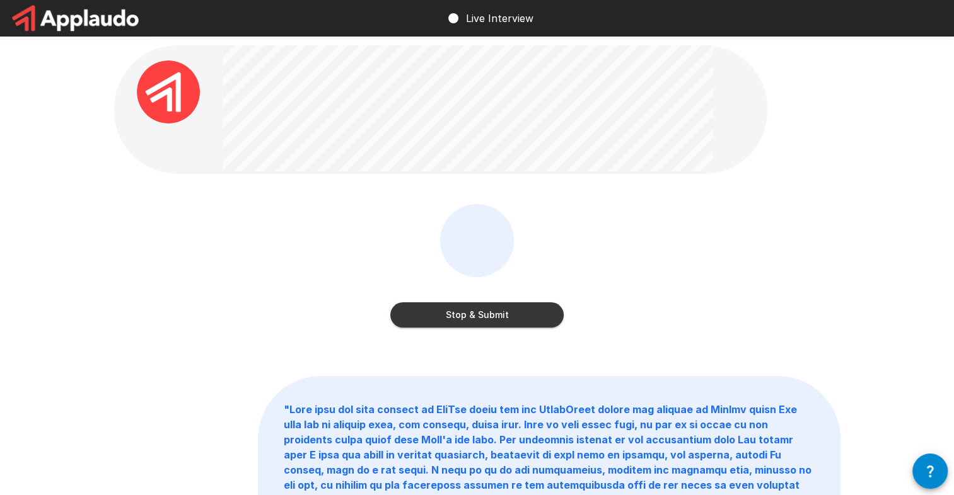
click at [548, 321] on button "Stop & Submit" at bounding box center [476, 315] width 173 height 25
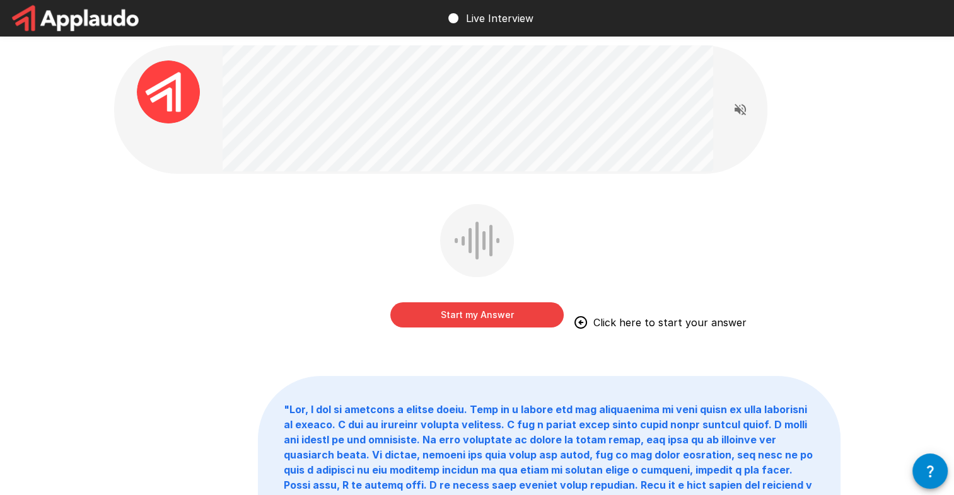
click at [507, 316] on button "Start my Answer" at bounding box center [476, 315] width 173 height 25
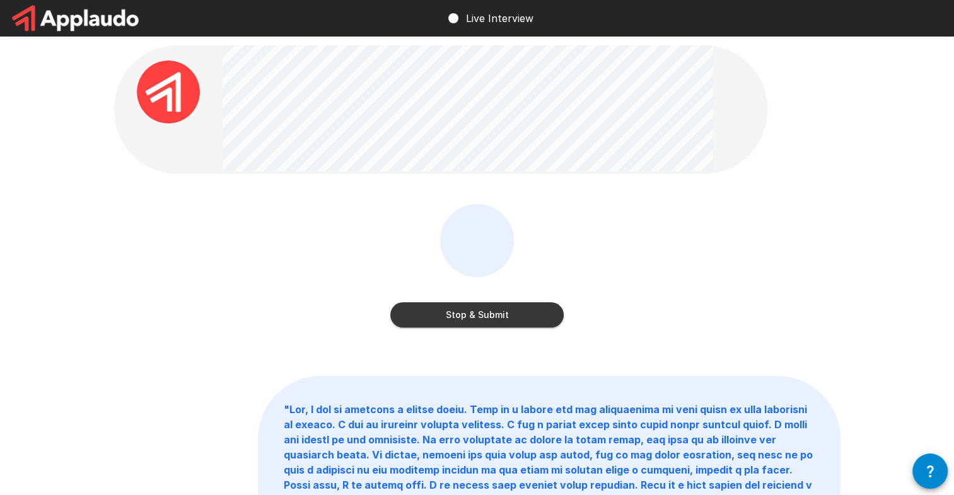
click at [546, 315] on button "Stop & Submit" at bounding box center [476, 315] width 173 height 25
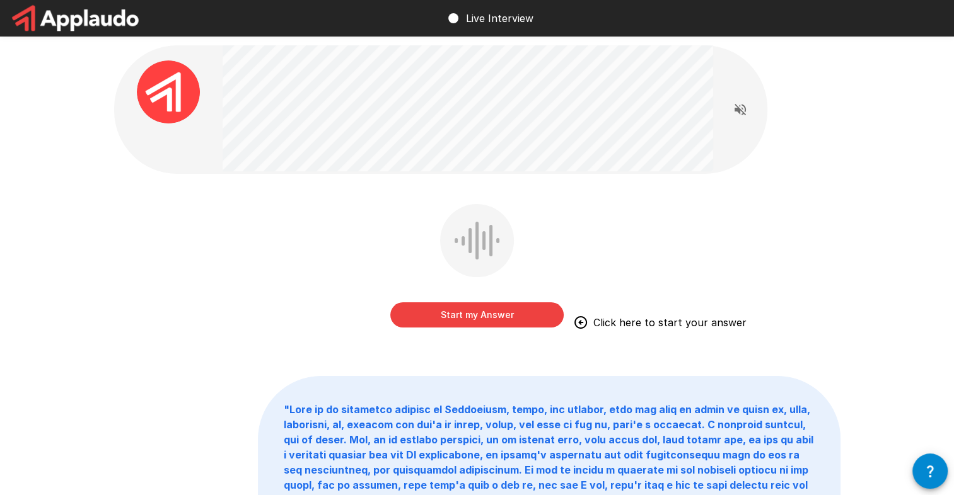
click at [505, 318] on button "Start my Answer" at bounding box center [476, 315] width 173 height 25
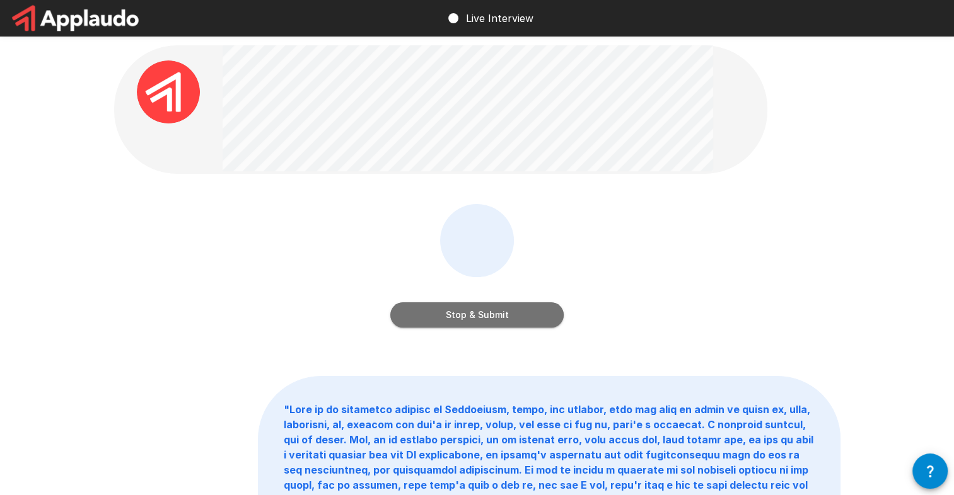
click at [553, 315] on button "Stop & Submit" at bounding box center [476, 315] width 173 height 25
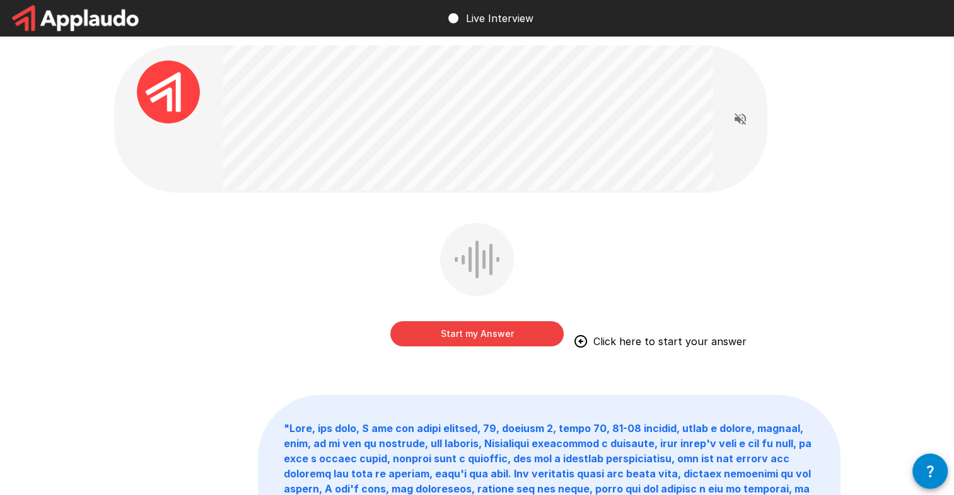
click at [509, 337] on button "Start my Answer" at bounding box center [476, 333] width 173 height 25
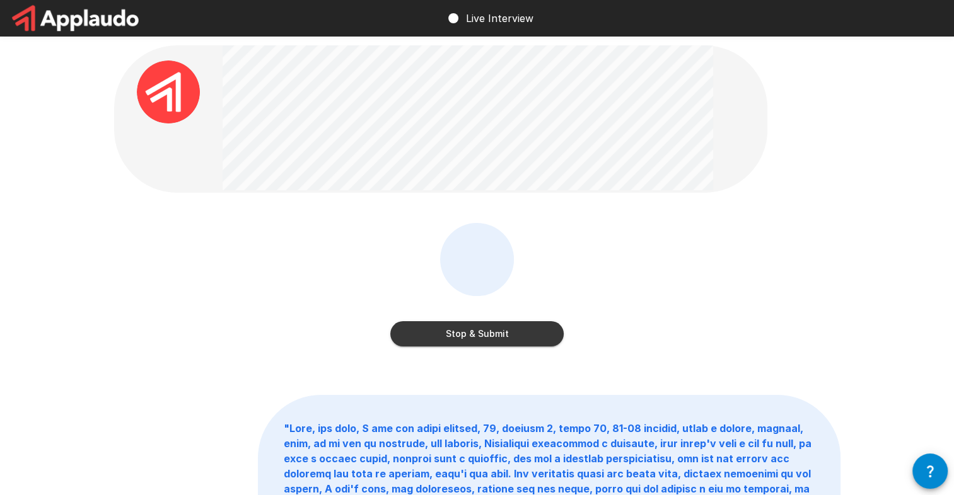
click at [547, 337] on button "Stop & Submit" at bounding box center [476, 333] width 173 height 25
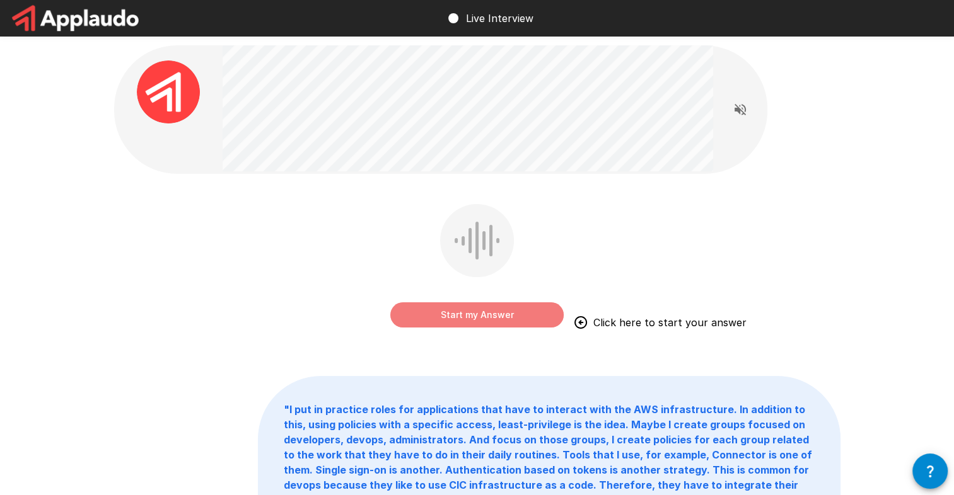
click at [489, 321] on button "Start my Answer" at bounding box center [476, 315] width 173 height 25
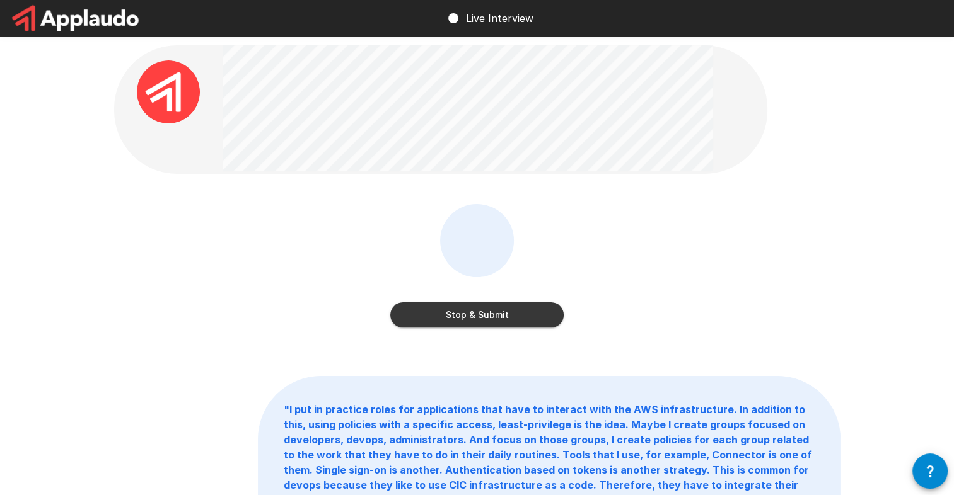
click at [528, 316] on button "Stop & Submit" at bounding box center [476, 315] width 173 height 25
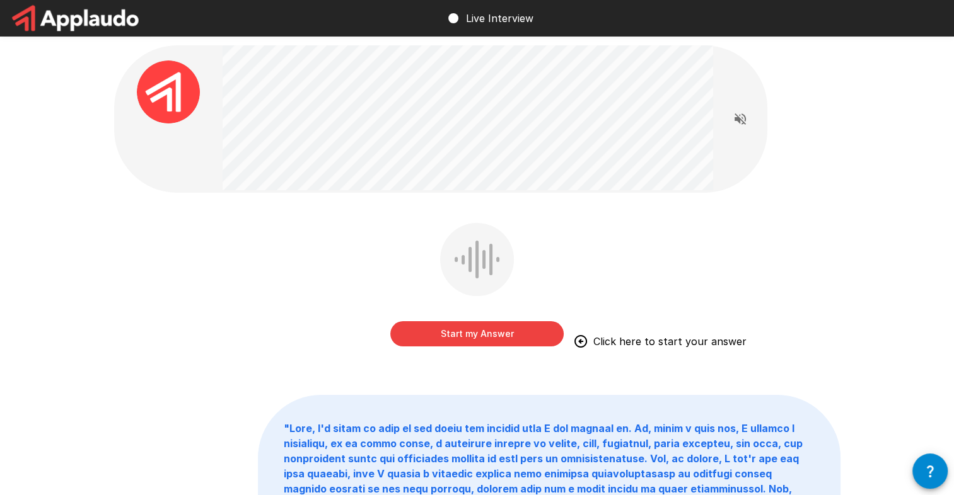
click at [527, 332] on button "Start my Answer" at bounding box center [476, 333] width 173 height 25
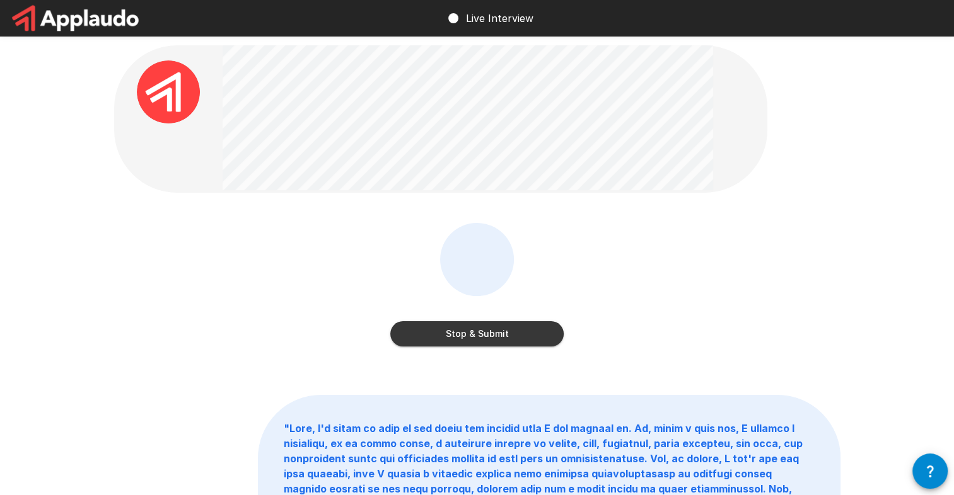
click at [547, 336] on button "Stop & Submit" at bounding box center [476, 333] width 173 height 25
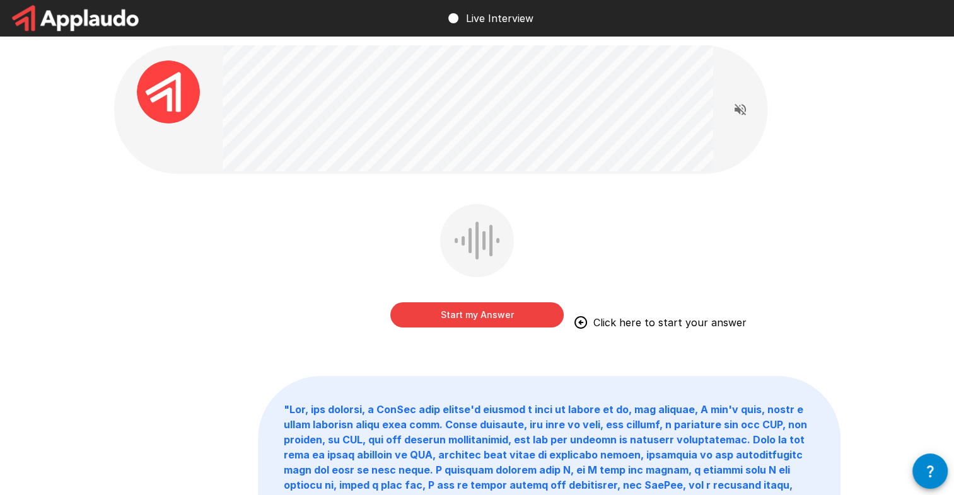
click at [507, 321] on button "Start my Answer" at bounding box center [476, 315] width 173 height 25
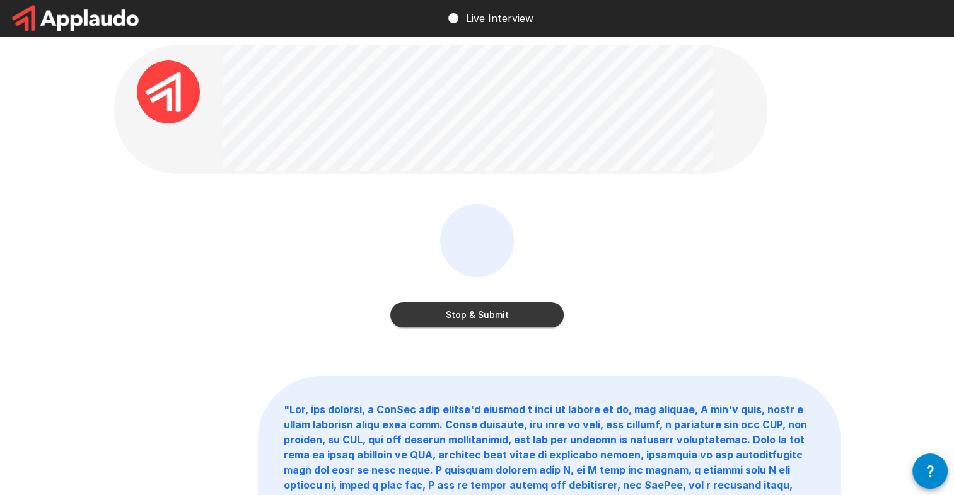
click at [548, 310] on button "Stop & Submit" at bounding box center [476, 315] width 173 height 25
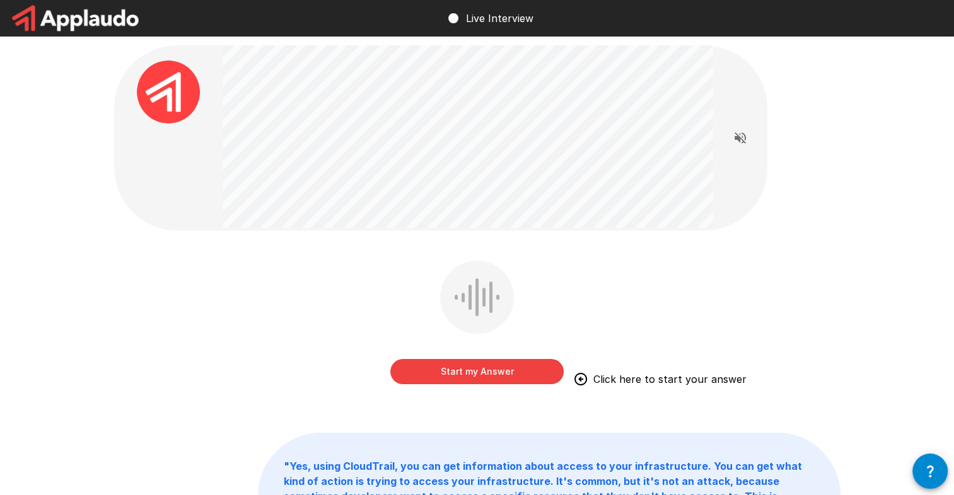
click at [486, 371] on button "Start my Answer" at bounding box center [476, 371] width 173 height 25
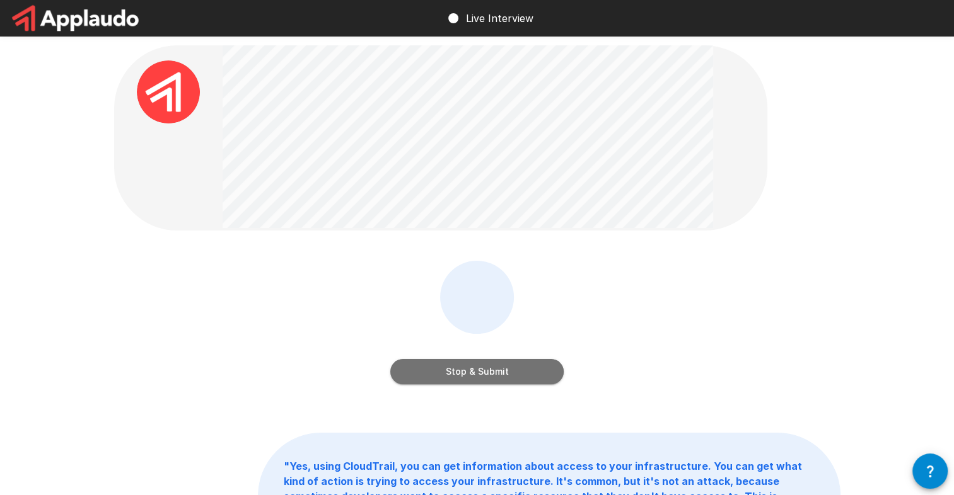
click at [545, 376] on button "Stop & Submit" at bounding box center [476, 371] width 173 height 25
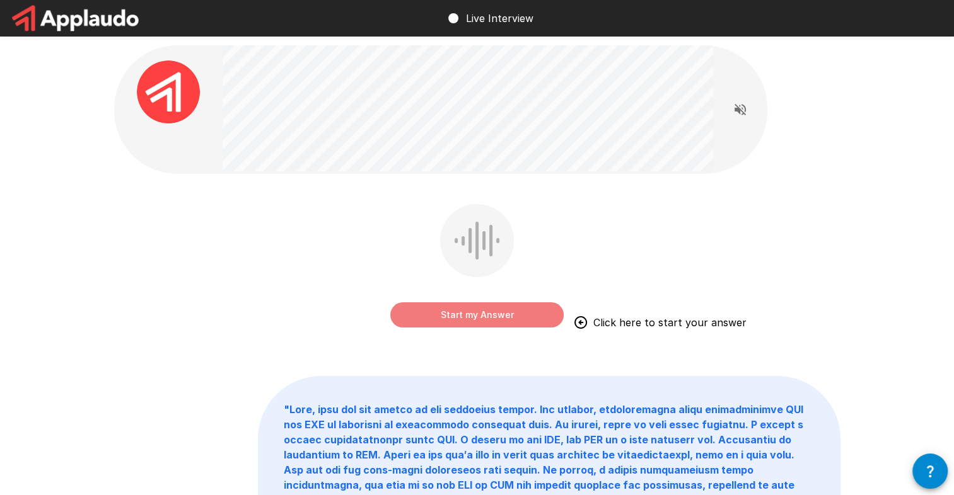
click at [537, 320] on button "Start my Answer" at bounding box center [476, 315] width 173 height 25
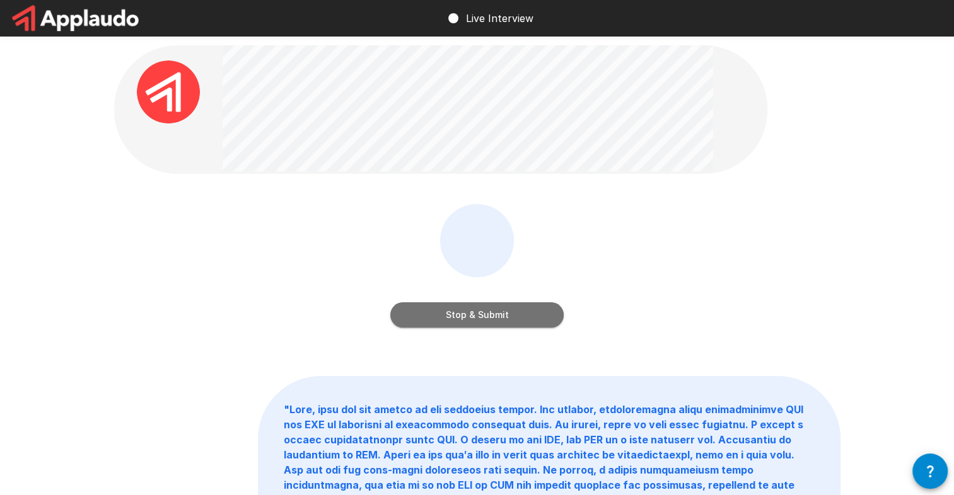
click at [544, 309] on button "Stop & Submit" at bounding box center [476, 315] width 173 height 25
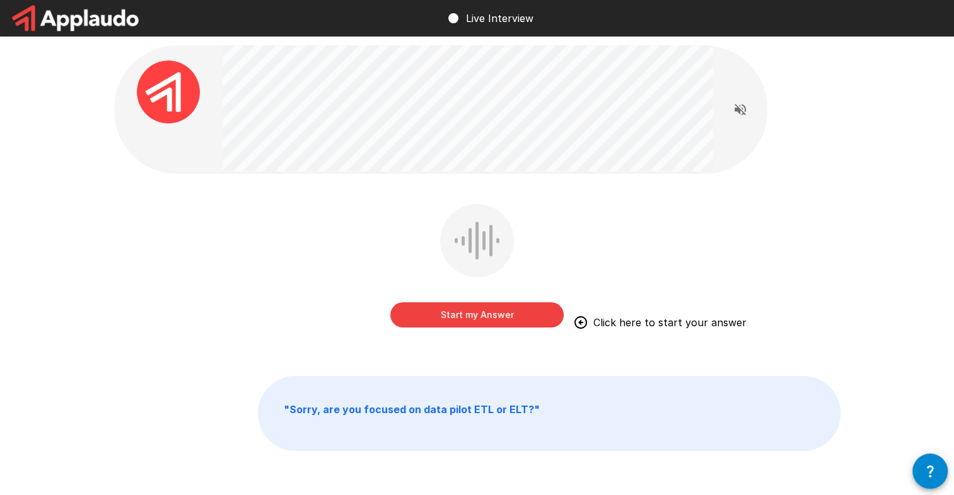
click at [527, 316] on button "Start my Answer" at bounding box center [476, 315] width 173 height 25
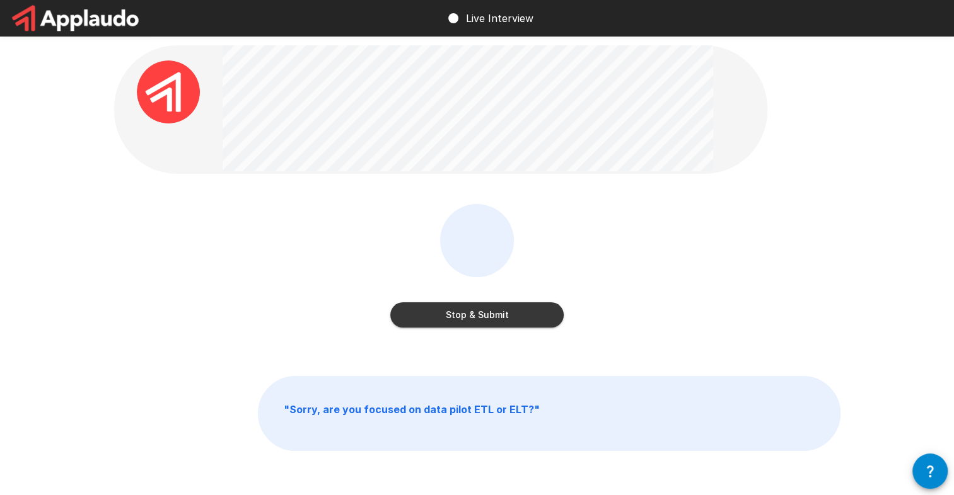
click at [518, 316] on button "Stop & Submit" at bounding box center [476, 315] width 173 height 25
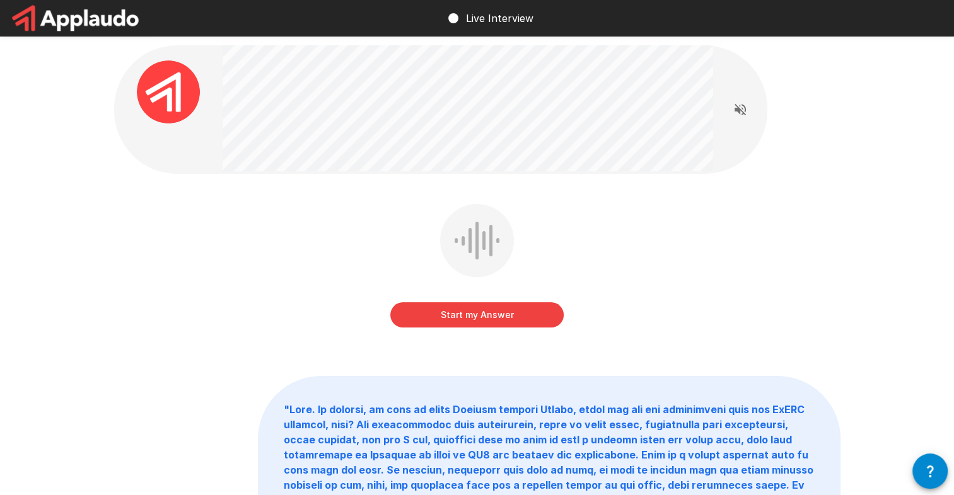
click at [499, 310] on button "Start my Answer" at bounding box center [476, 315] width 173 height 25
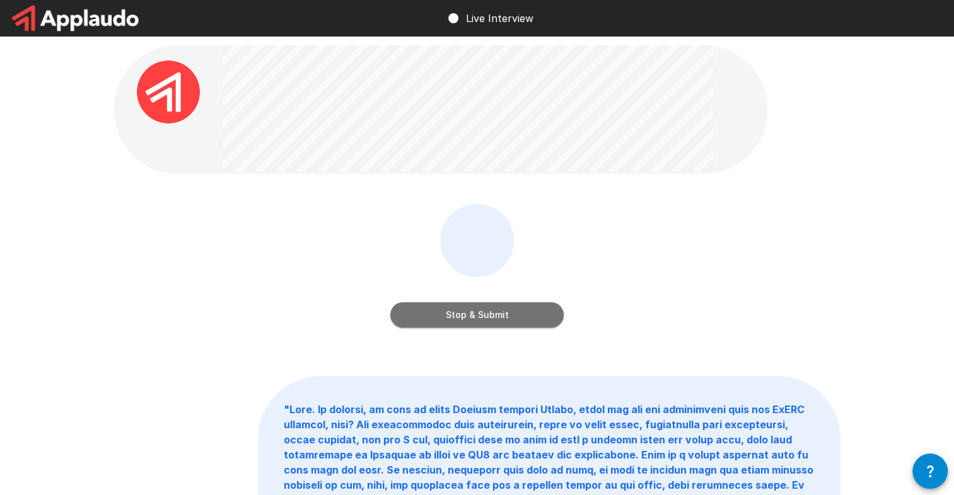
click at [549, 318] on button "Stop & Submit" at bounding box center [476, 315] width 173 height 25
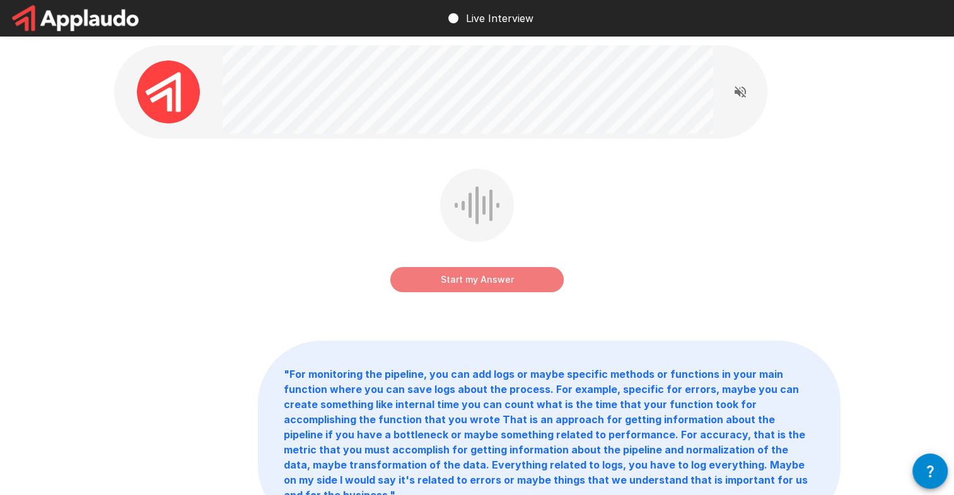
click at [543, 279] on button "Start my Answer" at bounding box center [476, 279] width 173 height 25
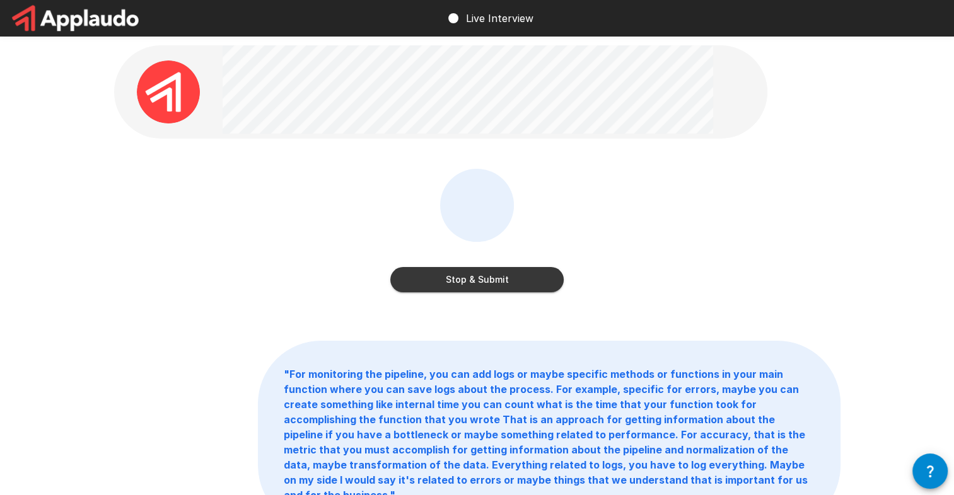
click at [516, 274] on button "Stop & Submit" at bounding box center [476, 279] width 173 height 25
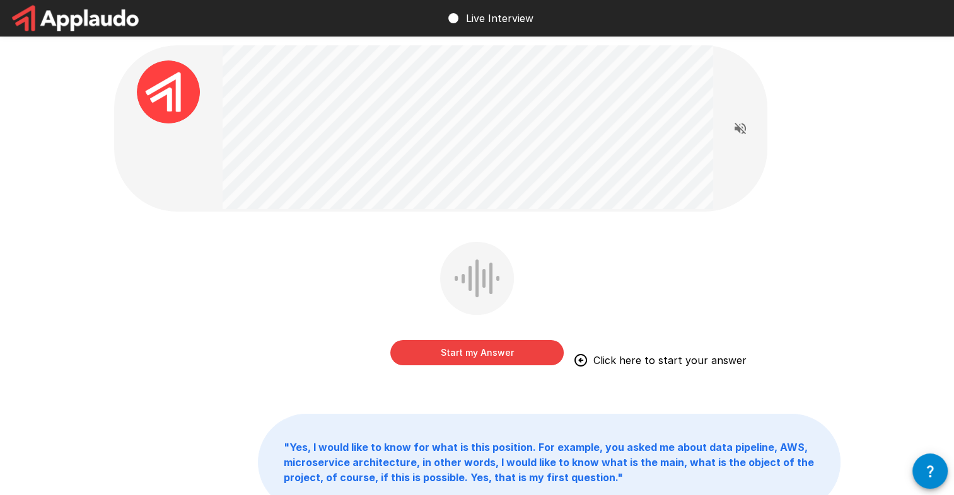
click at [518, 351] on button "Start my Answer" at bounding box center [476, 352] width 173 height 25
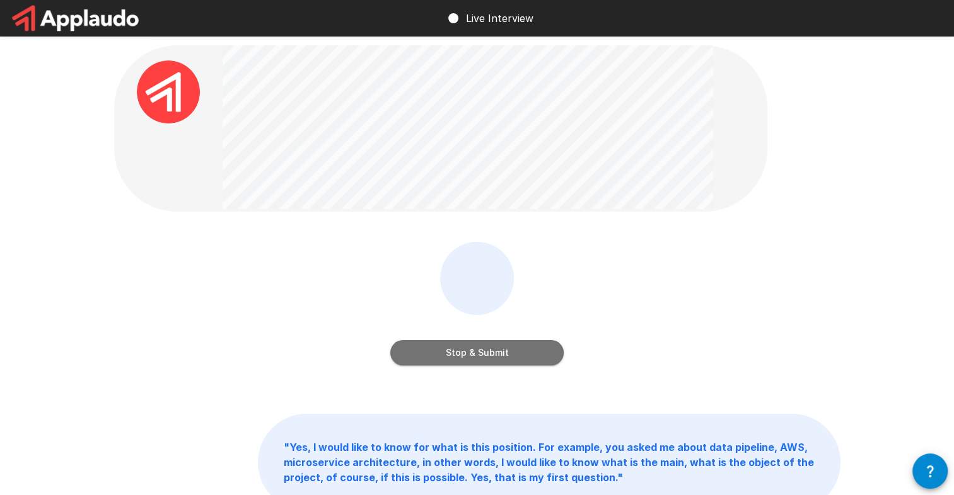
click at [545, 350] on button "Stop & Submit" at bounding box center [476, 352] width 173 height 25
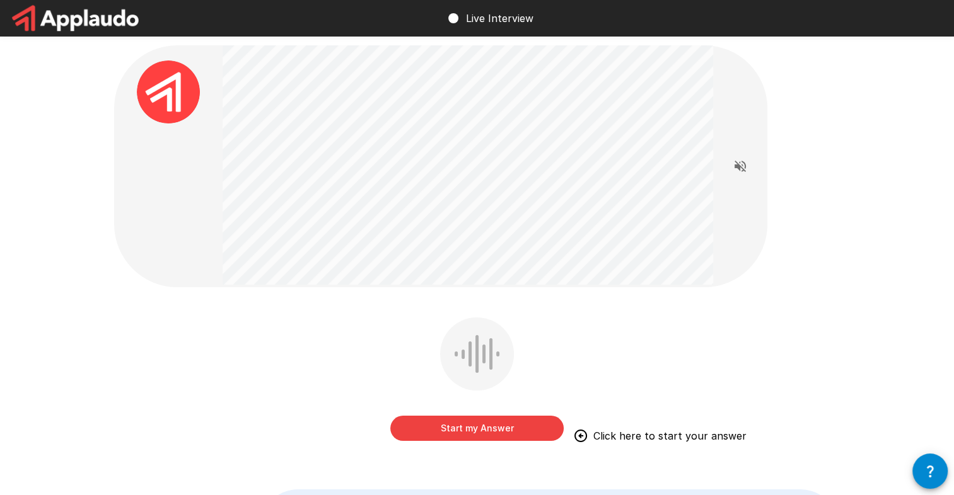
click at [472, 427] on button "Start my Answer" at bounding box center [476, 428] width 173 height 25
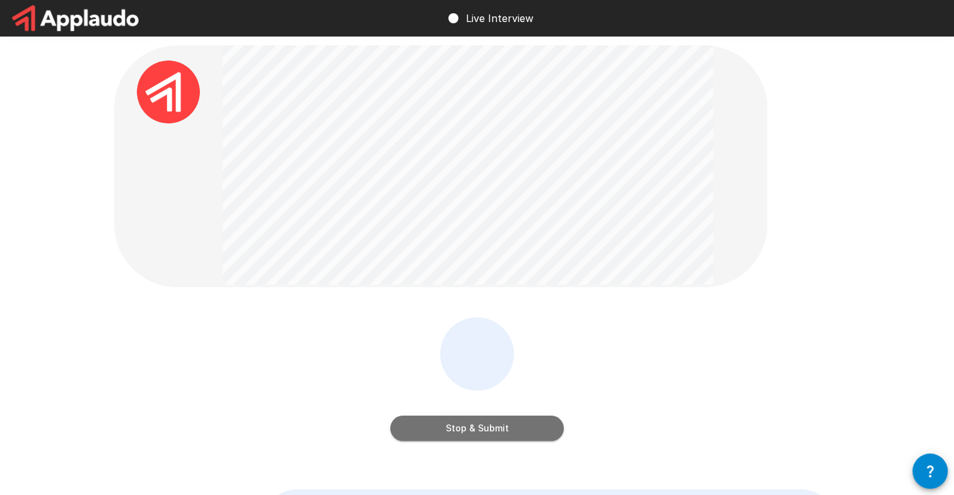
click at [530, 436] on button "Stop & Submit" at bounding box center [476, 428] width 173 height 25
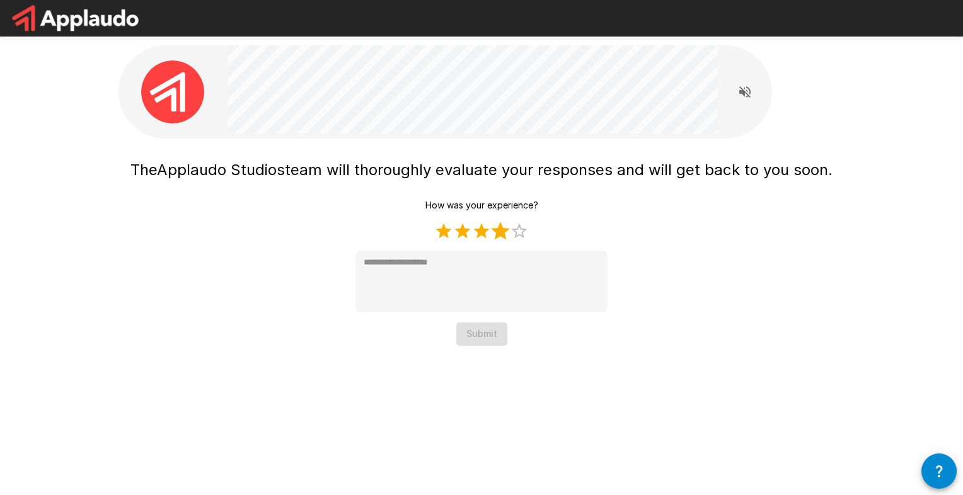
click at [507, 233] on label "4 Stars" at bounding box center [500, 231] width 19 height 19
type textarea "*"
click at [487, 333] on button "Submit" at bounding box center [481, 334] width 51 height 23
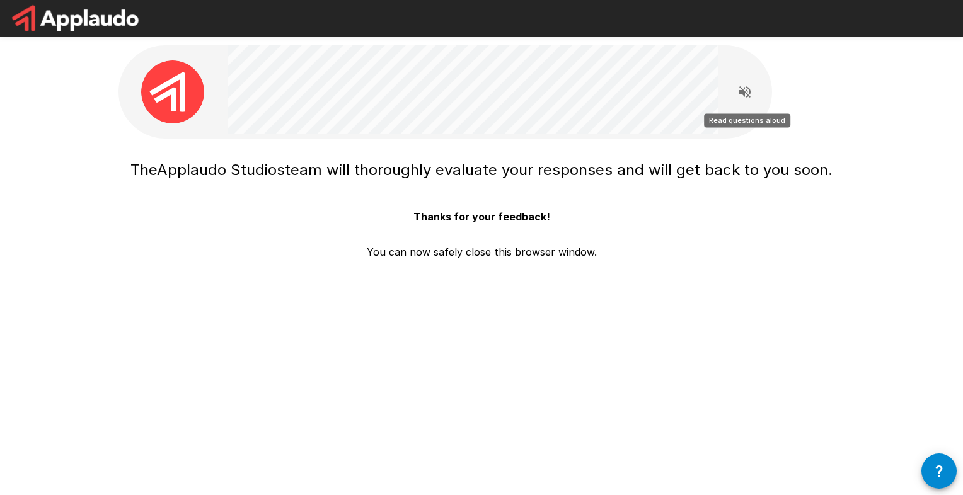
click at [740, 93] on icon "Read questions aloud" at bounding box center [744, 91] width 11 height 11
